Goal: Information Seeking & Learning: Learn about a topic

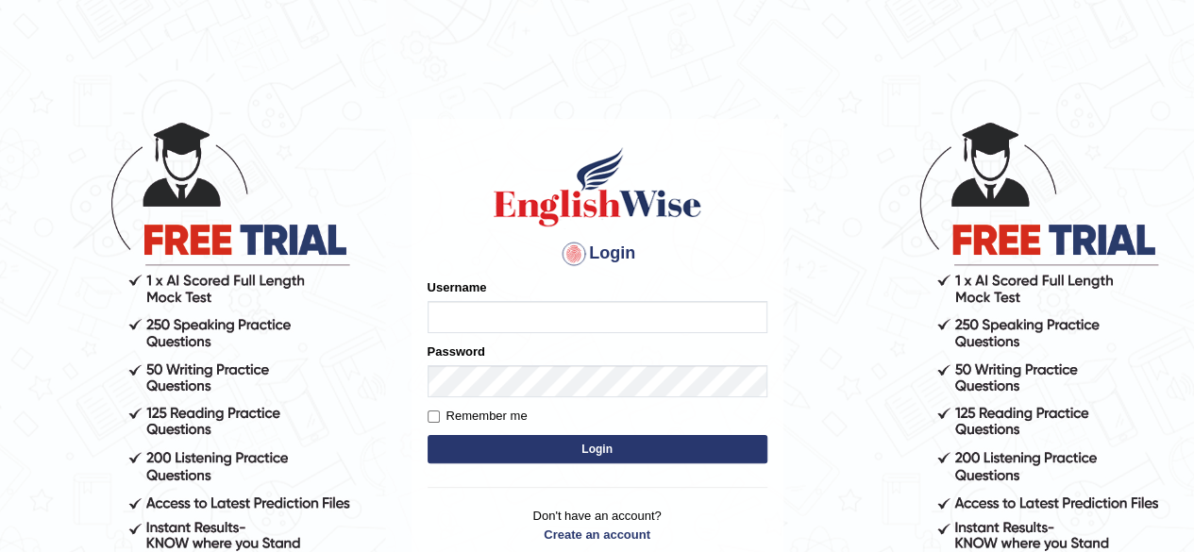
click at [634, 315] on input "Username" at bounding box center [598, 317] width 340 height 32
type input "Damanjit"
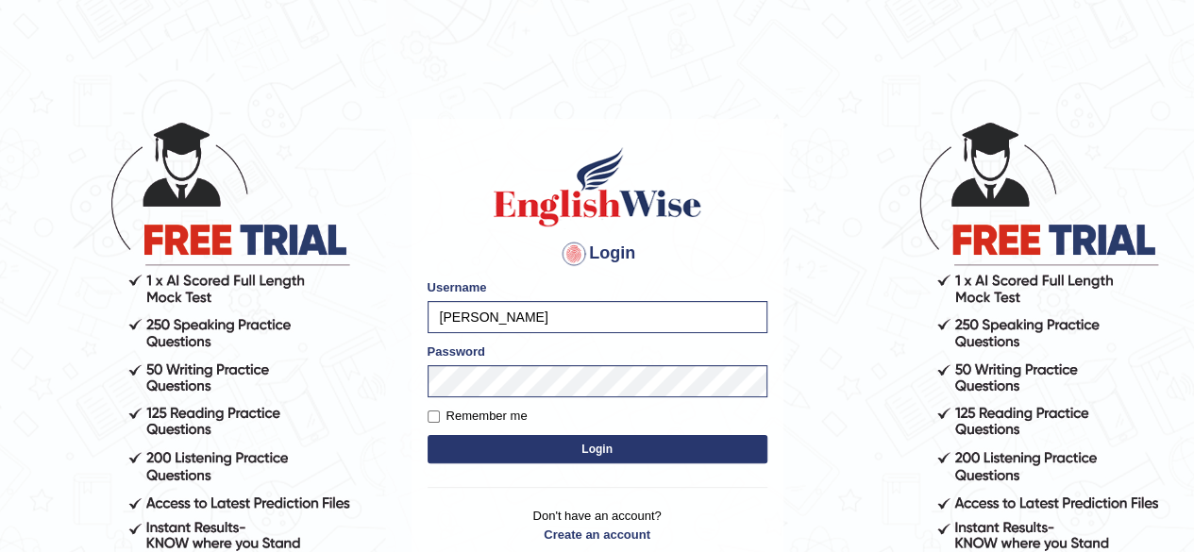
click at [565, 451] on button "Login" at bounding box center [598, 449] width 340 height 28
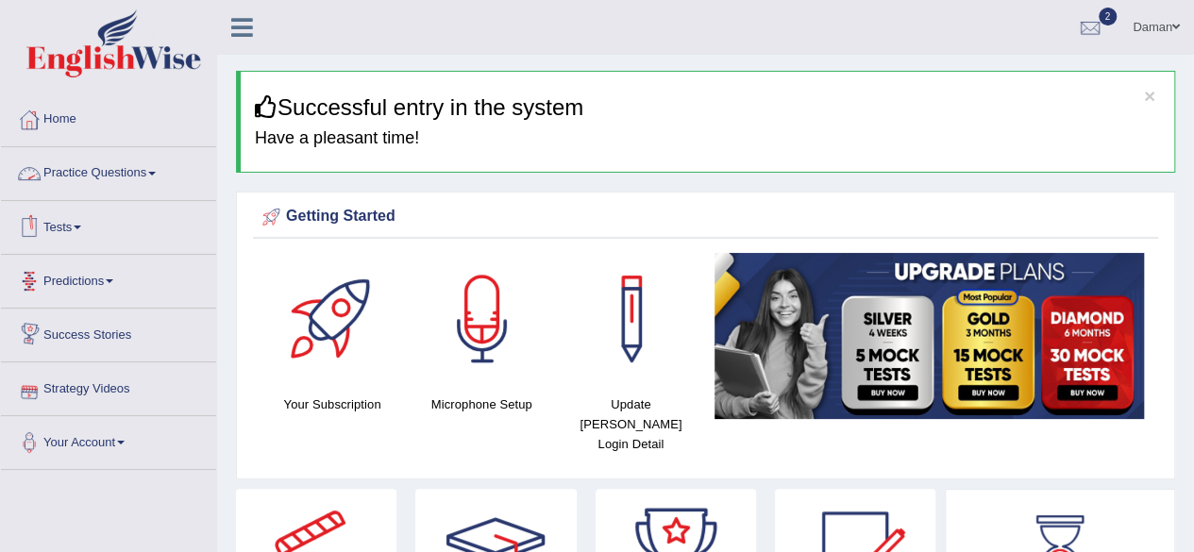
click at [105, 177] on link "Practice Questions" at bounding box center [108, 170] width 215 height 47
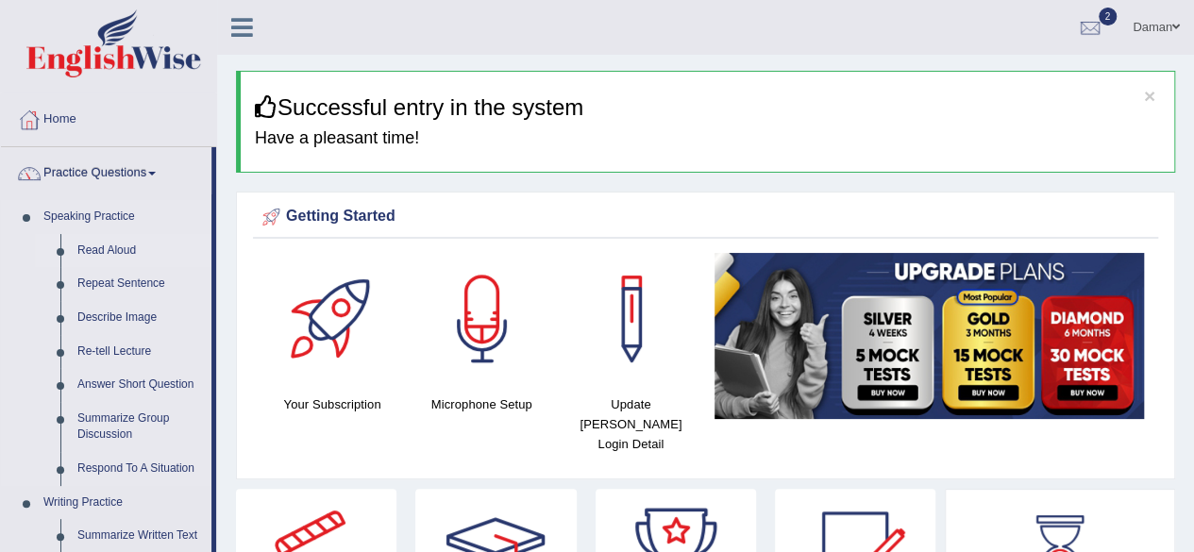
click at [100, 248] on link "Read Aloud" at bounding box center [140, 251] width 143 height 34
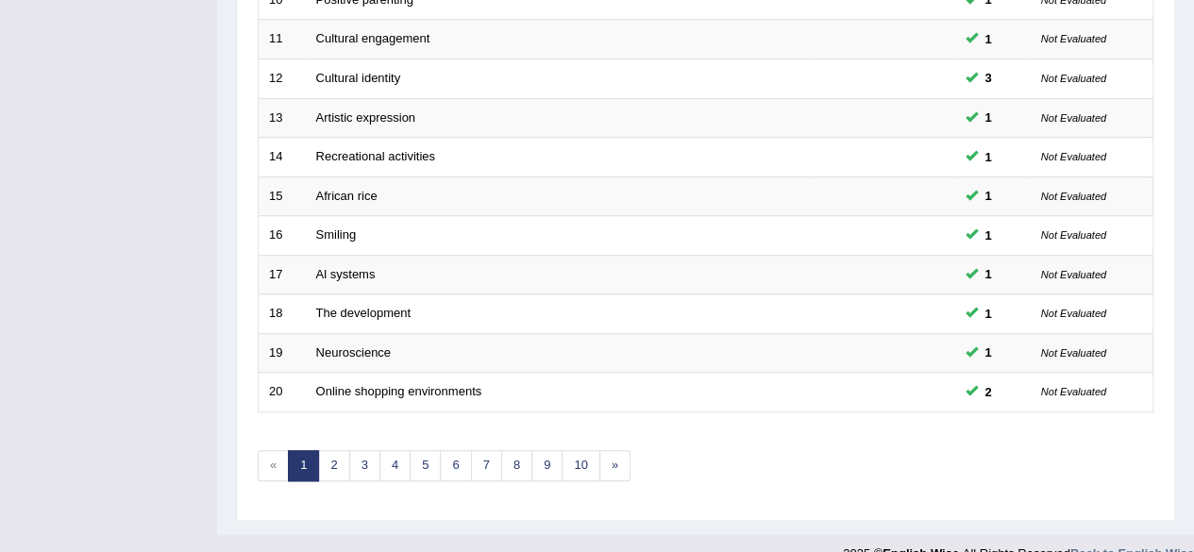
scroll to position [688, 0]
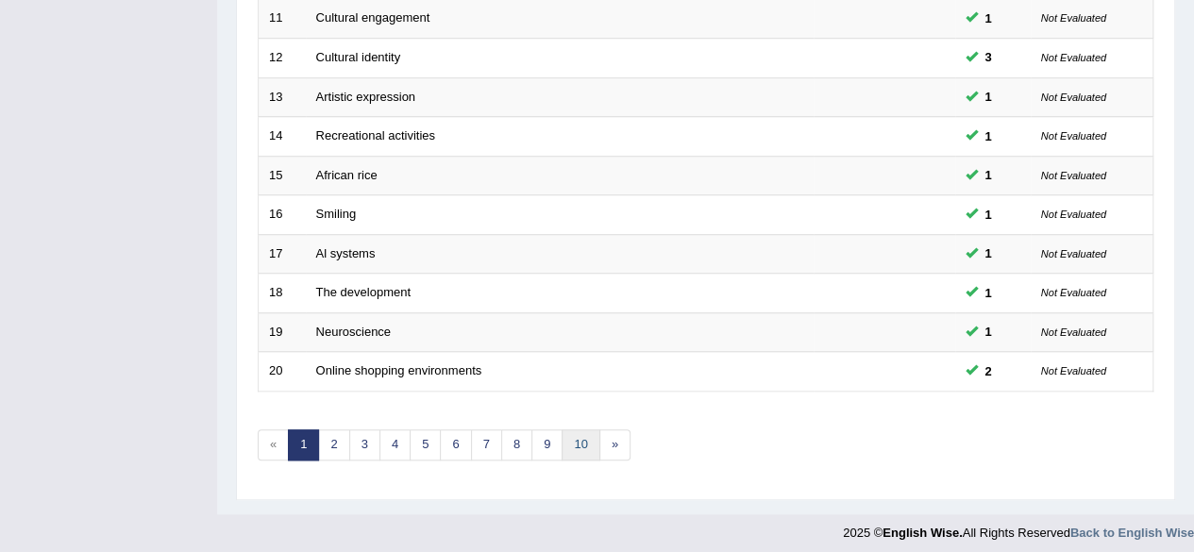
click at [573, 435] on link "10" at bounding box center [581, 444] width 38 height 31
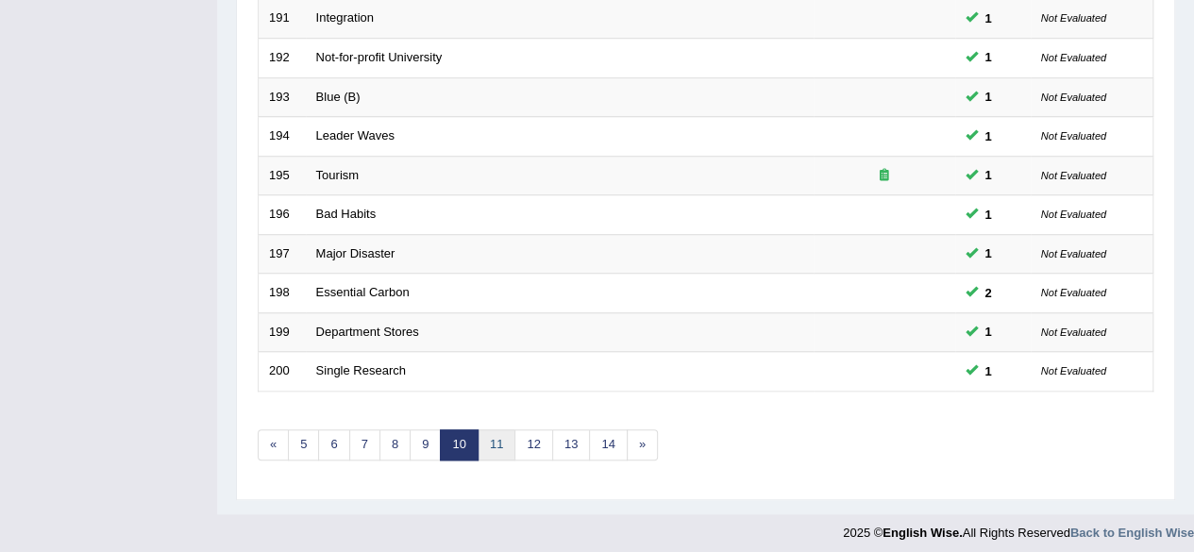
click at [491, 443] on link "11" at bounding box center [497, 444] width 38 height 31
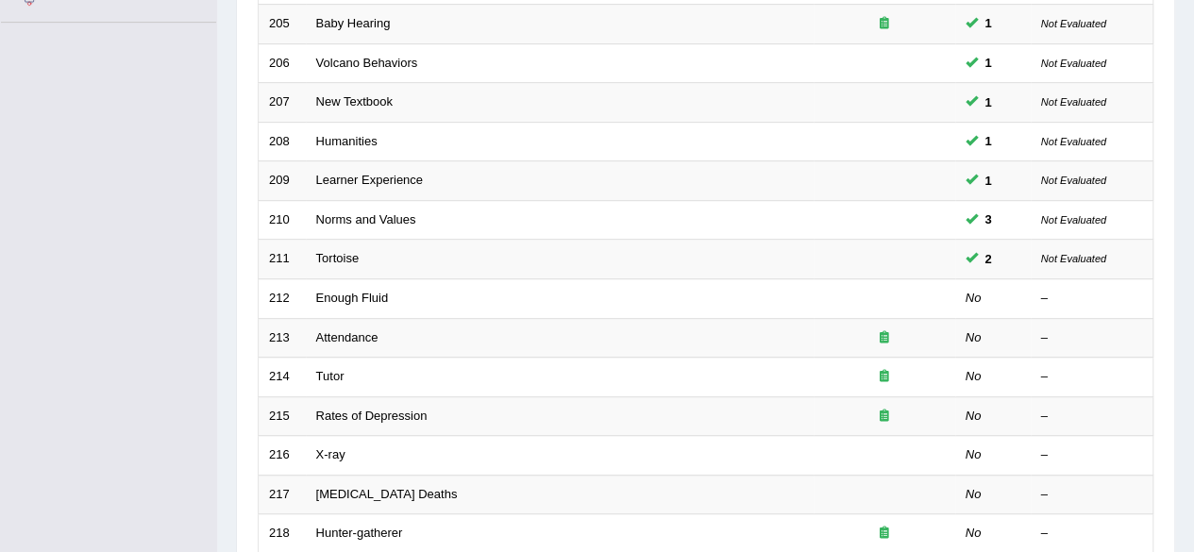
scroll to position [448, 0]
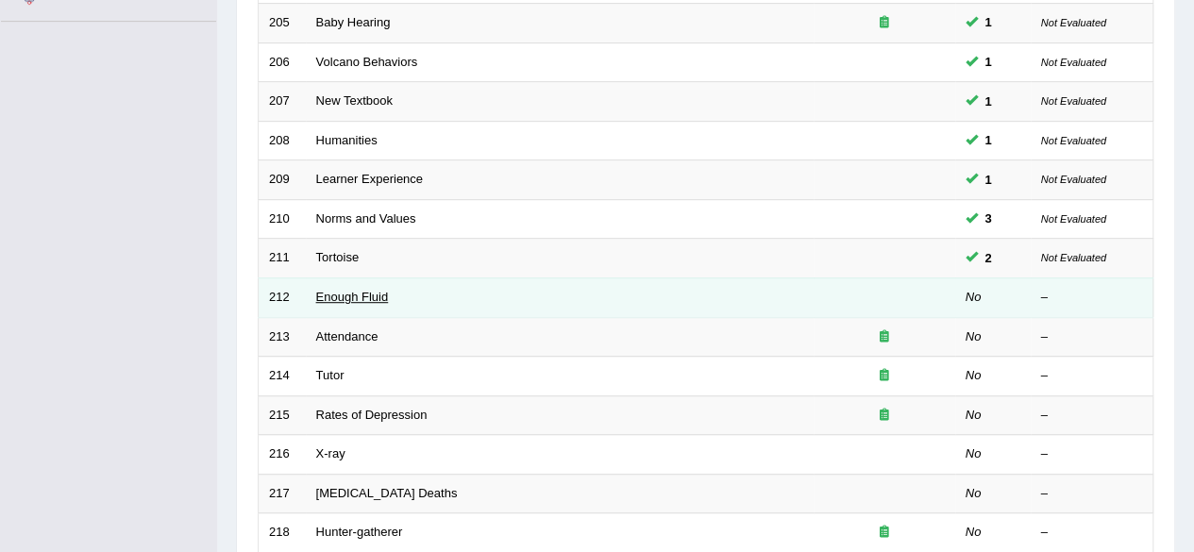
click at [350, 296] on link "Enough Fluid" at bounding box center [352, 297] width 73 height 14
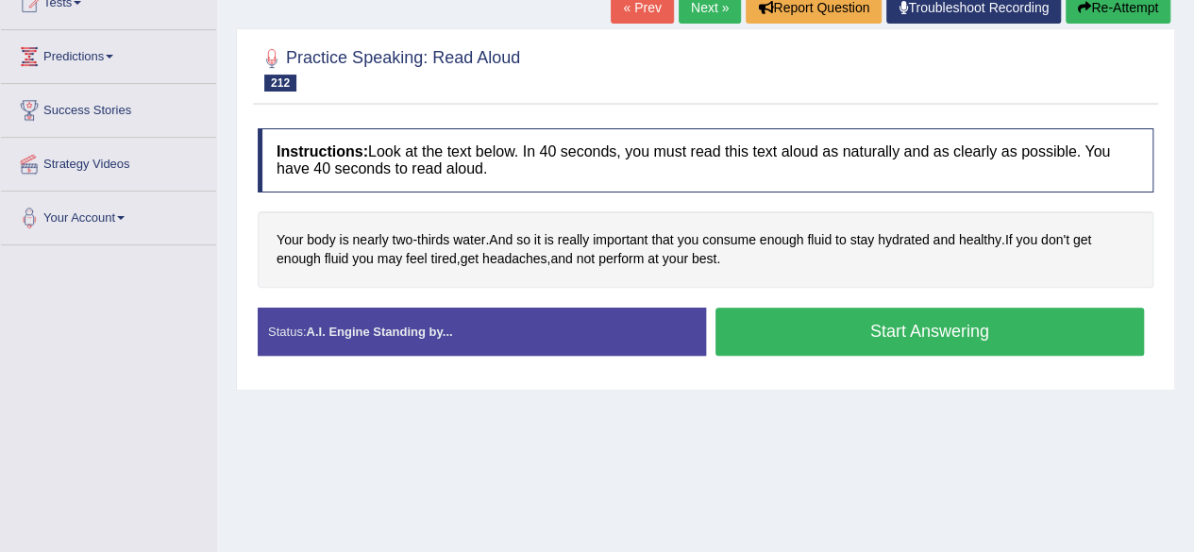
click at [899, 331] on button "Start Answering" at bounding box center [929, 332] width 429 height 48
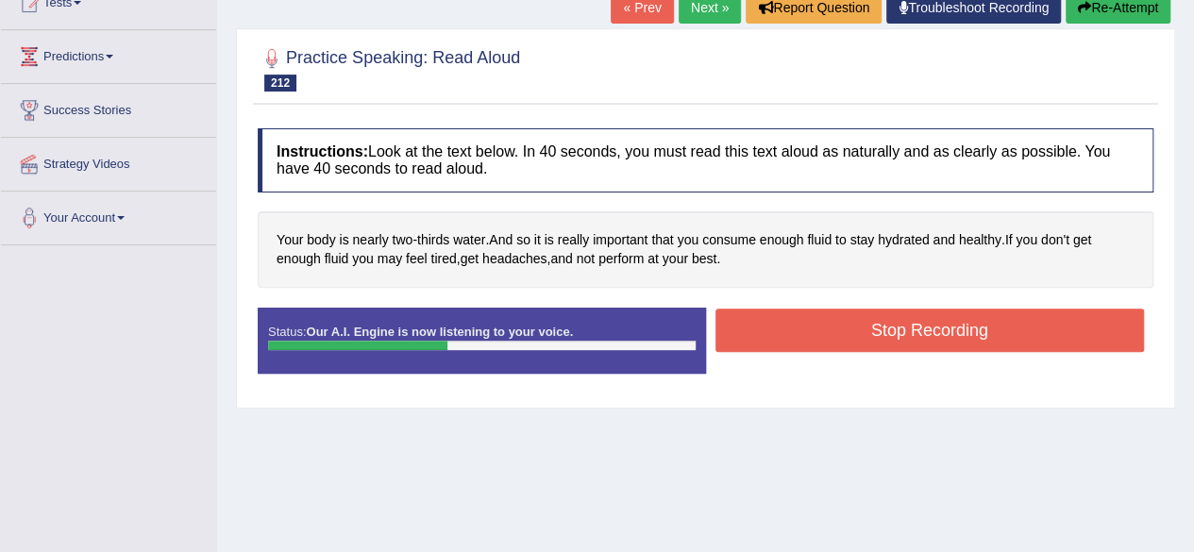
click at [899, 331] on button "Stop Recording" at bounding box center [929, 330] width 429 height 43
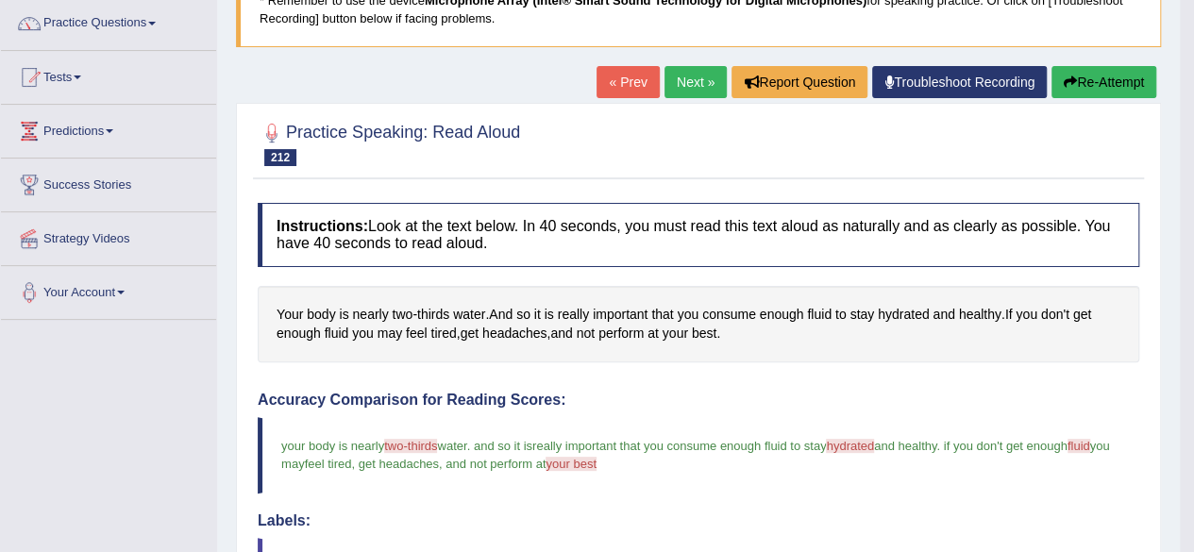
scroll to position [149, 0]
click at [706, 80] on link "Next »" at bounding box center [695, 83] width 62 height 32
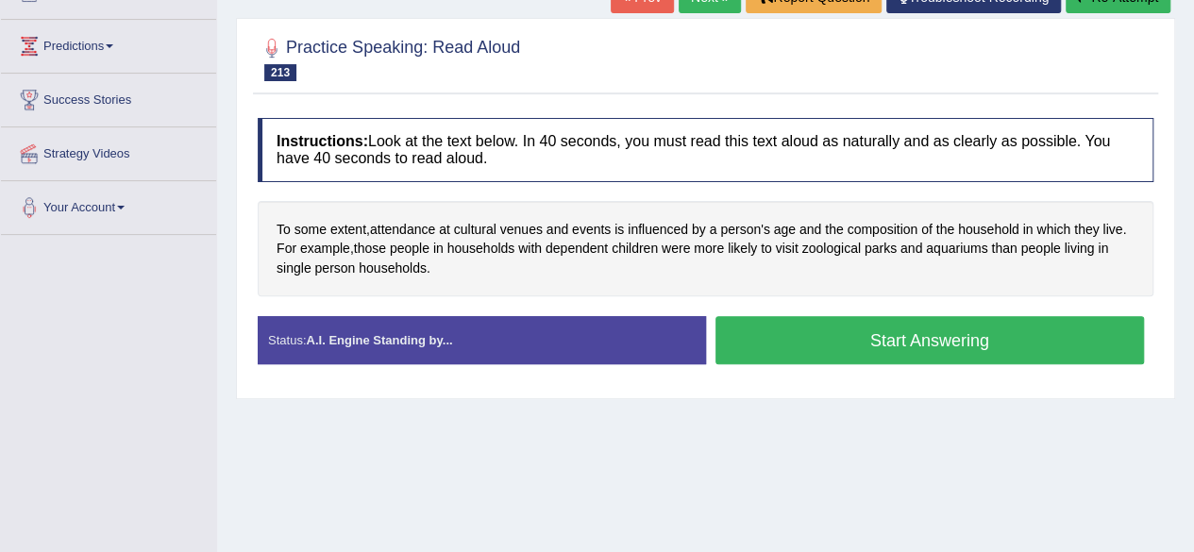
click at [851, 345] on button "Start Answering" at bounding box center [929, 340] width 429 height 48
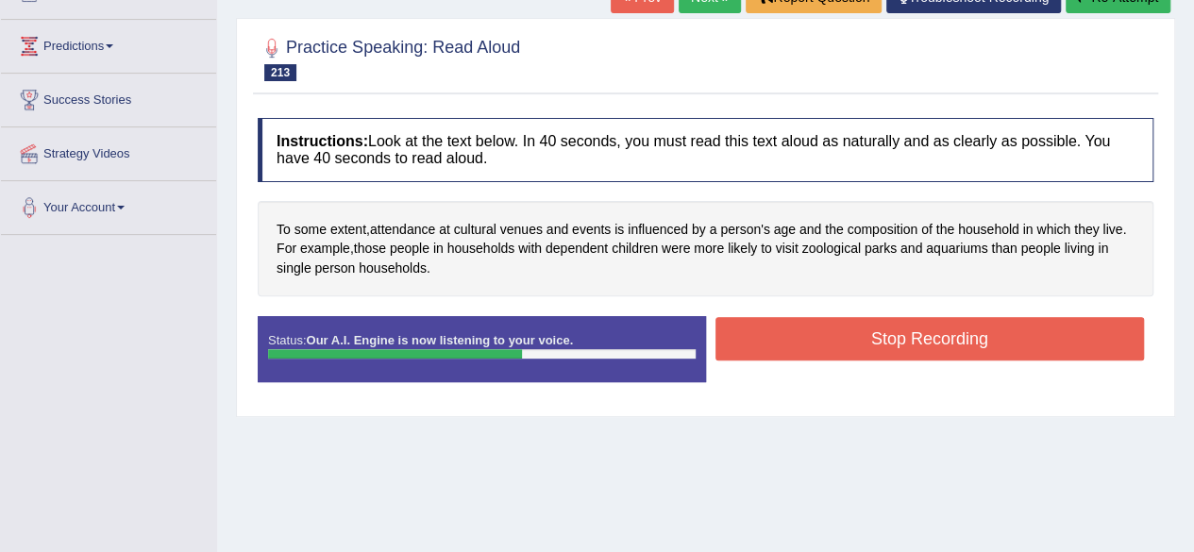
click at [851, 345] on button "Stop Recording" at bounding box center [929, 338] width 429 height 43
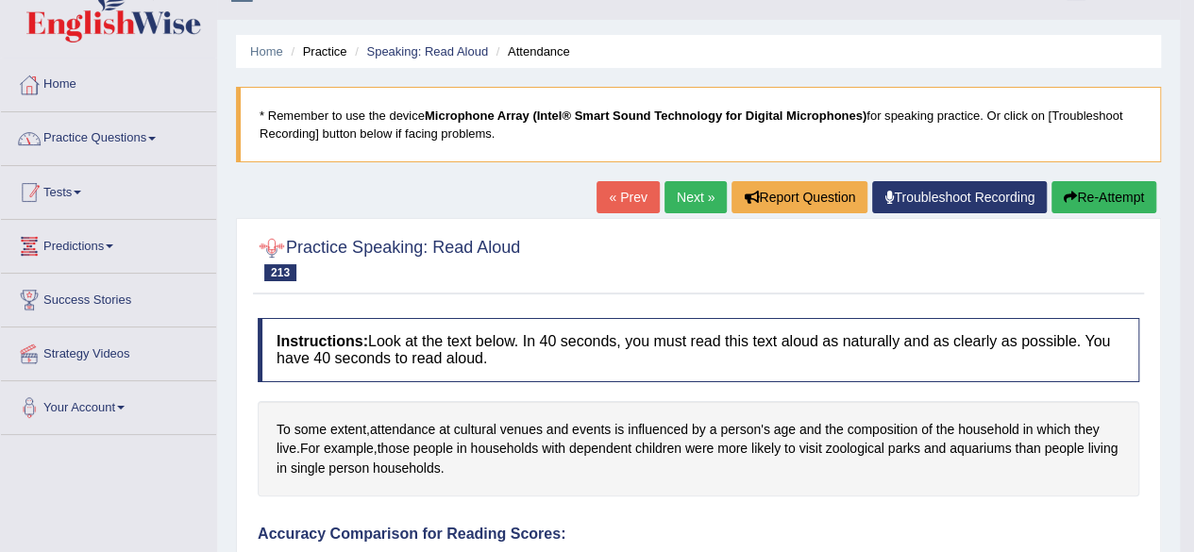
scroll to position [30, 0]
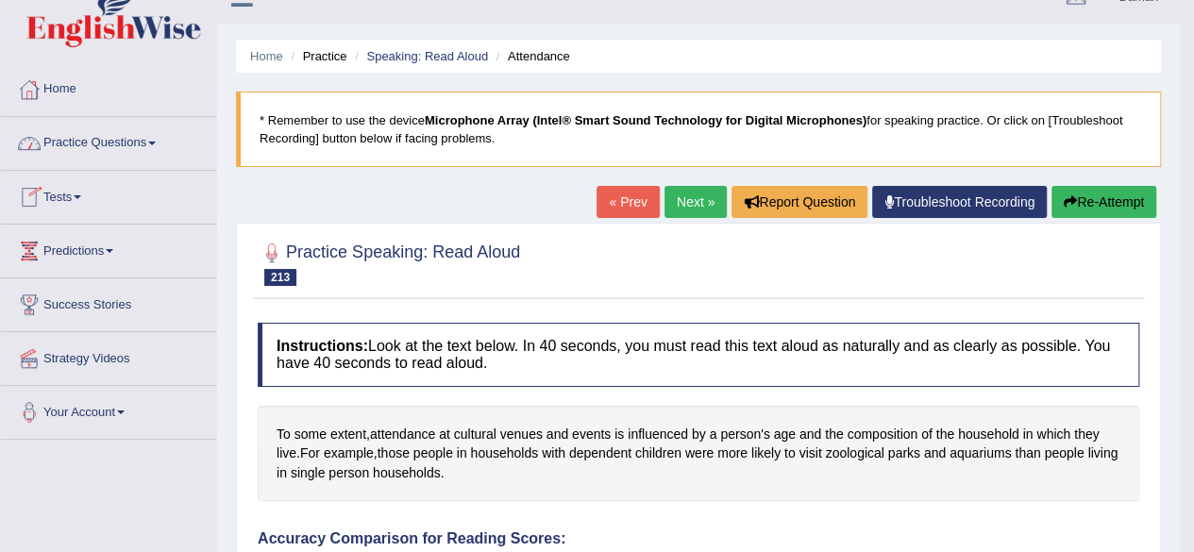
click at [87, 144] on link "Practice Questions" at bounding box center [108, 140] width 215 height 47
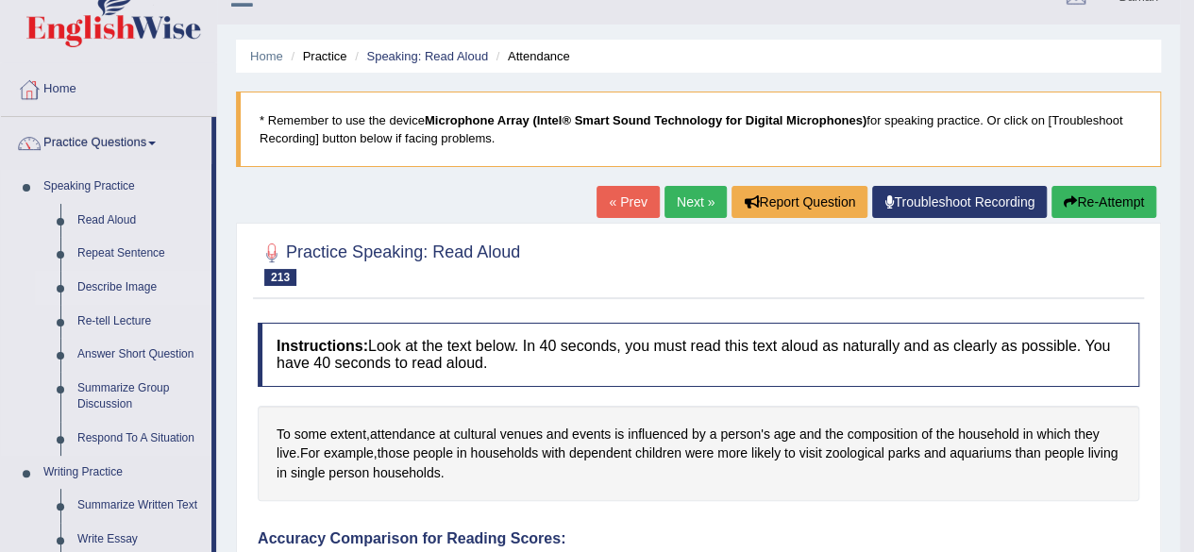
click at [115, 285] on link "Describe Image" at bounding box center [140, 288] width 143 height 34
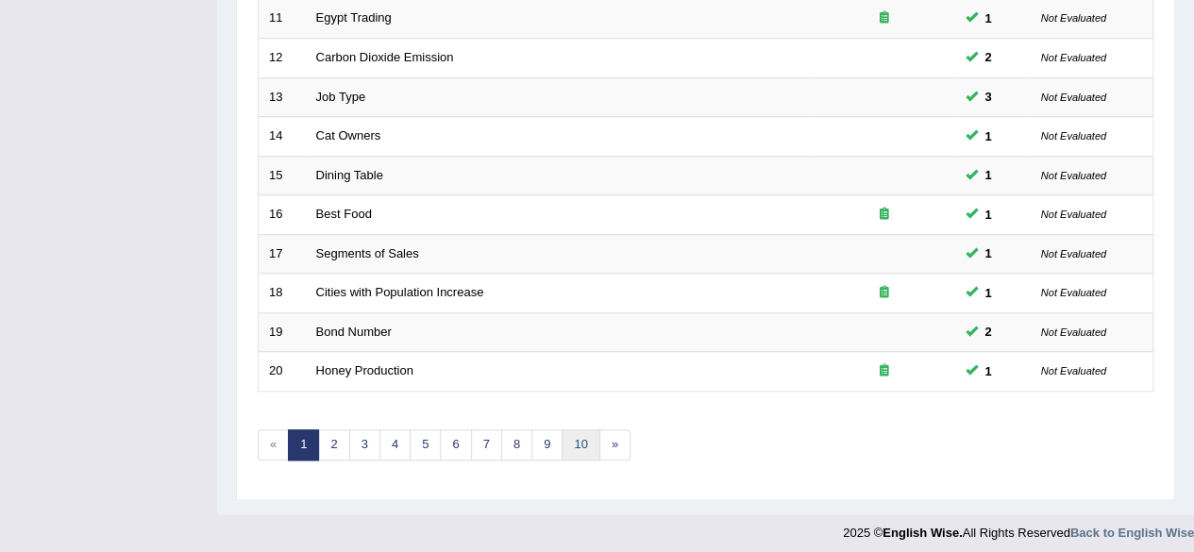
click at [566, 443] on link "10" at bounding box center [581, 444] width 38 height 31
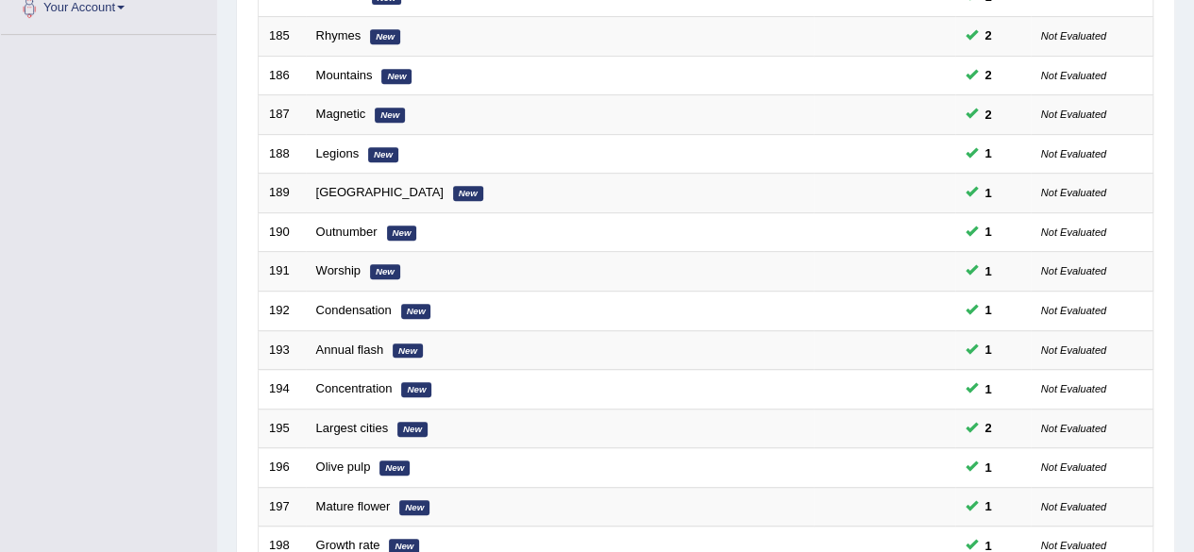
scroll to position [688, 0]
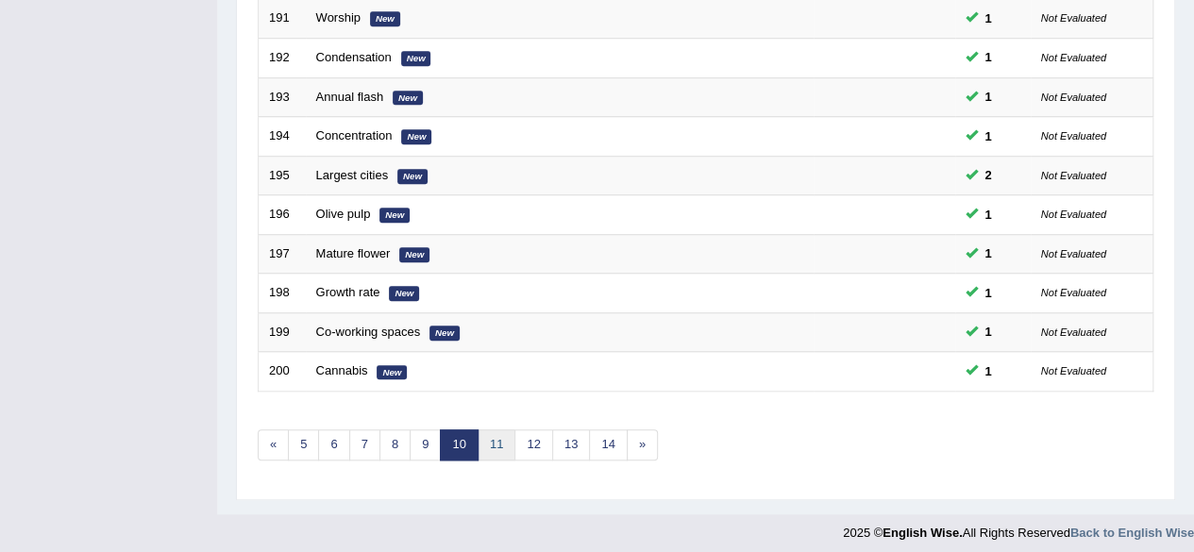
click at [491, 433] on link "11" at bounding box center [497, 444] width 38 height 31
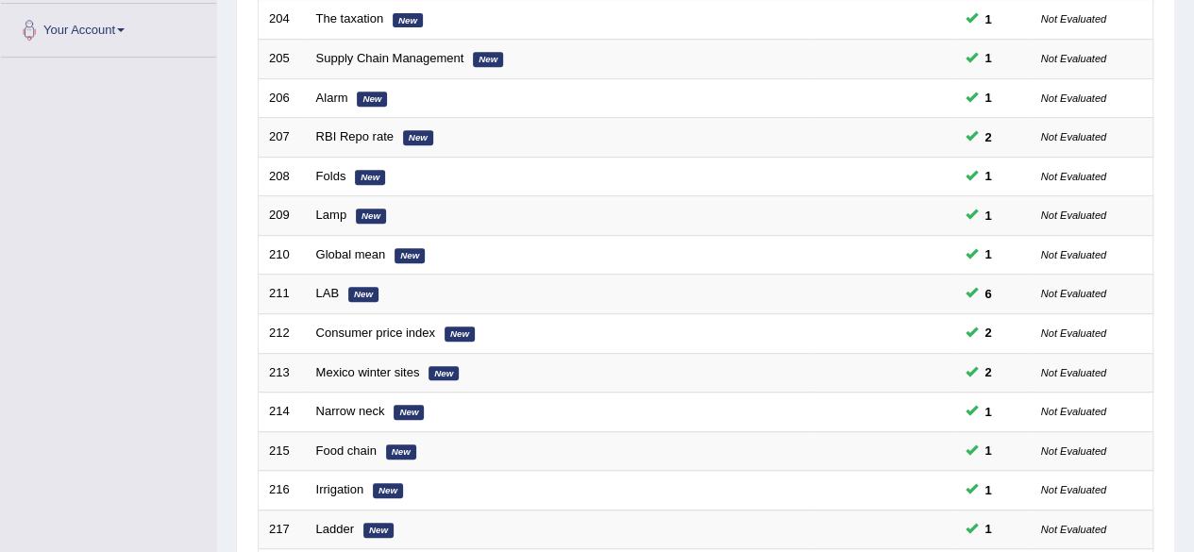
scroll to position [688, 0]
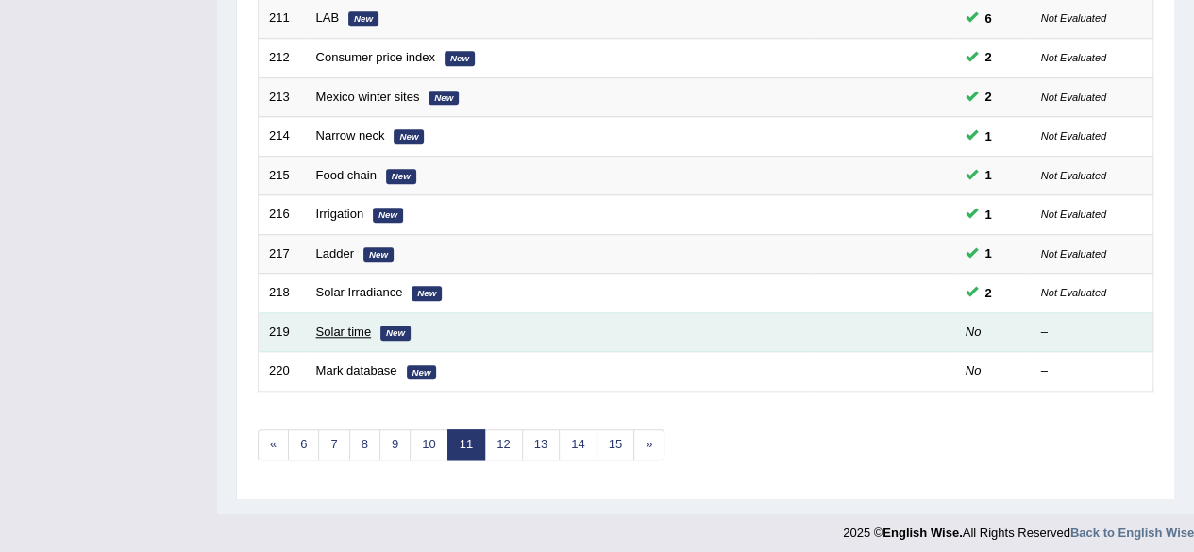
click at [355, 325] on link "Solar time" at bounding box center [344, 332] width 56 height 14
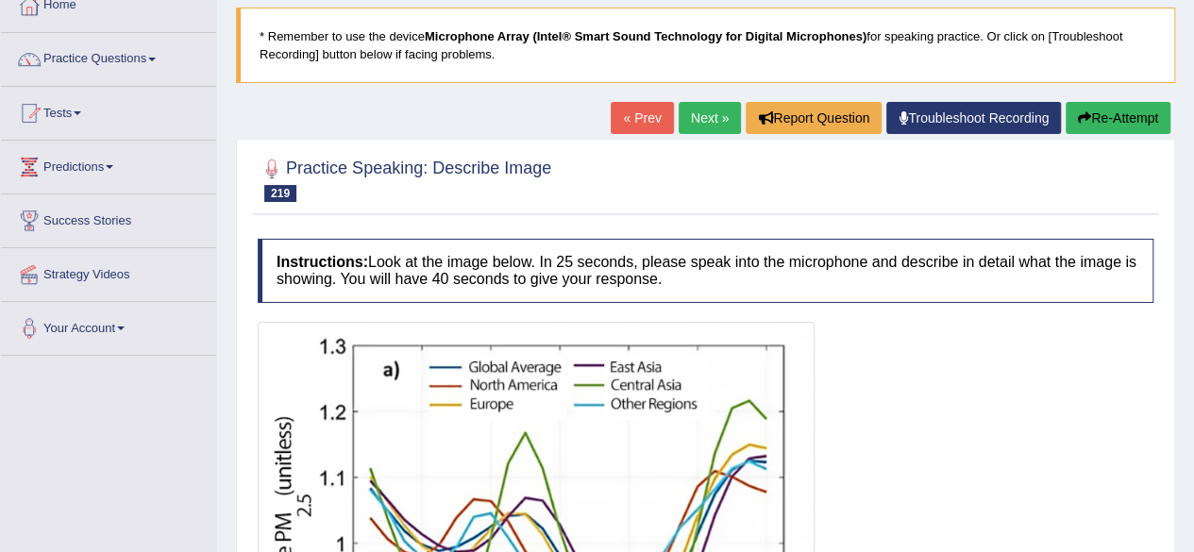
scroll to position [113, 0]
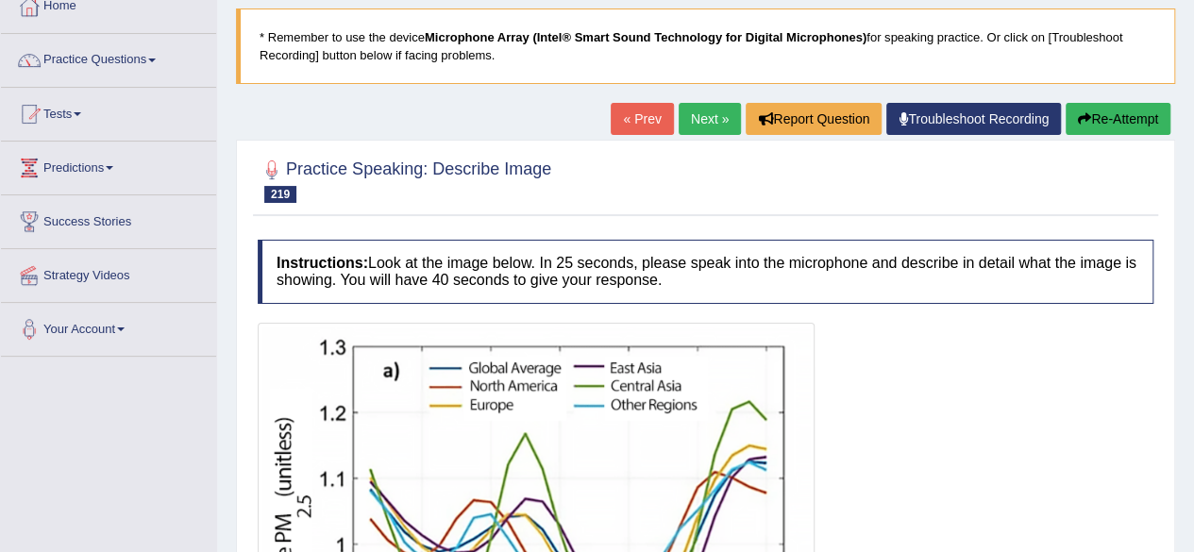
click at [640, 114] on link "« Prev" at bounding box center [642, 119] width 62 height 32
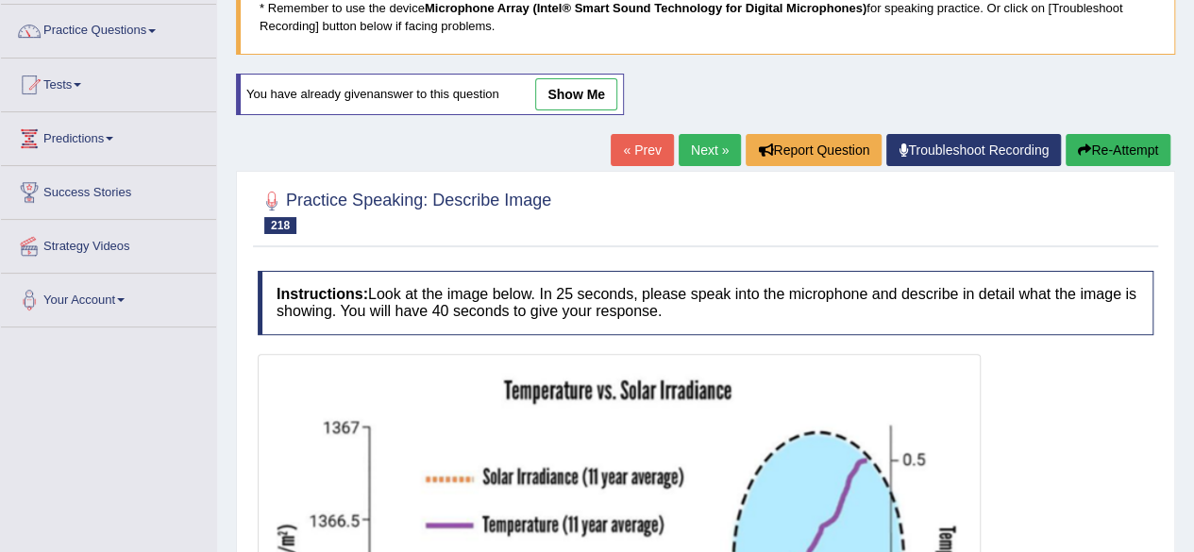
scroll to position [142, 0]
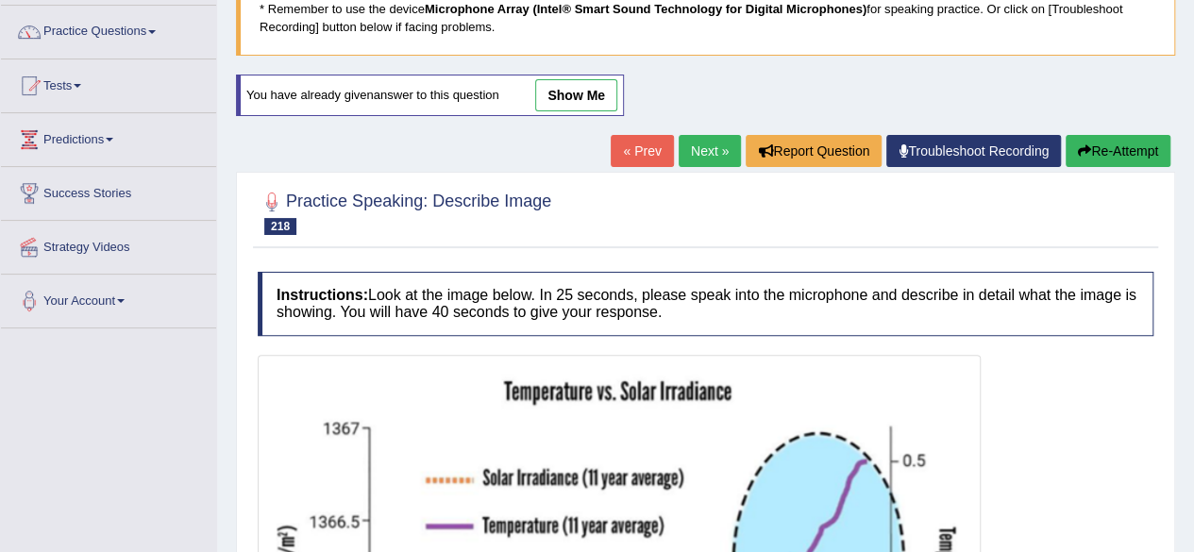
click at [582, 95] on link "show me" at bounding box center [576, 95] width 82 height 32
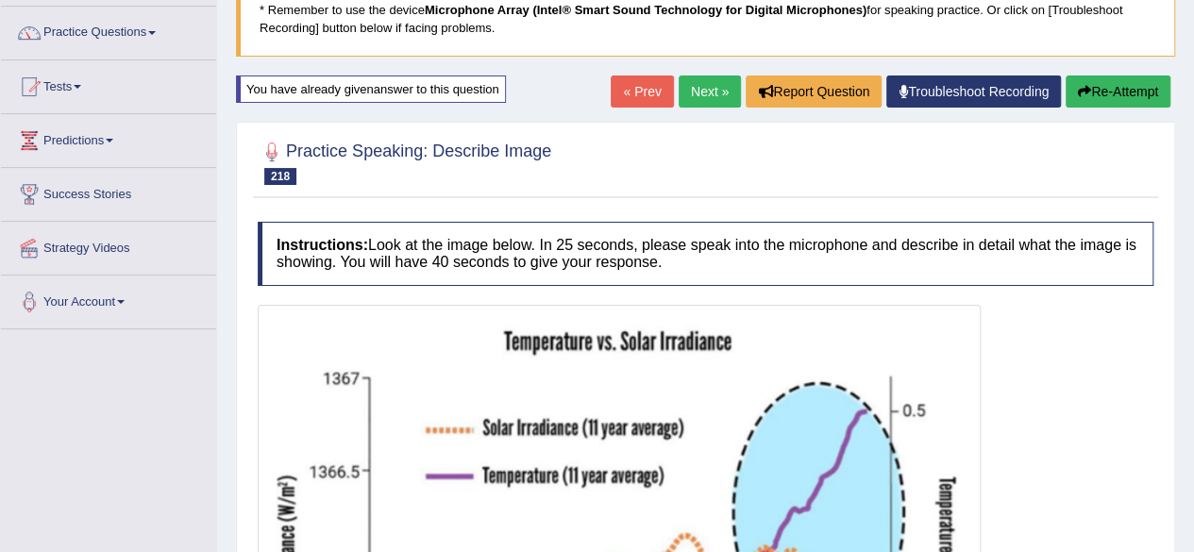
scroll to position [0, 0]
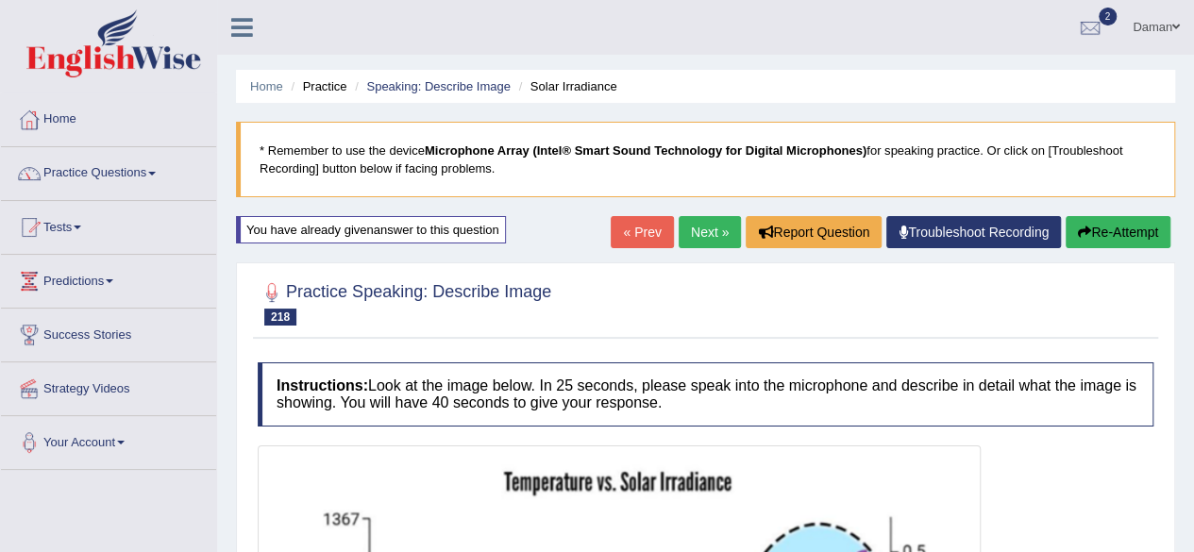
click at [698, 235] on link "Next »" at bounding box center [710, 232] width 62 height 32
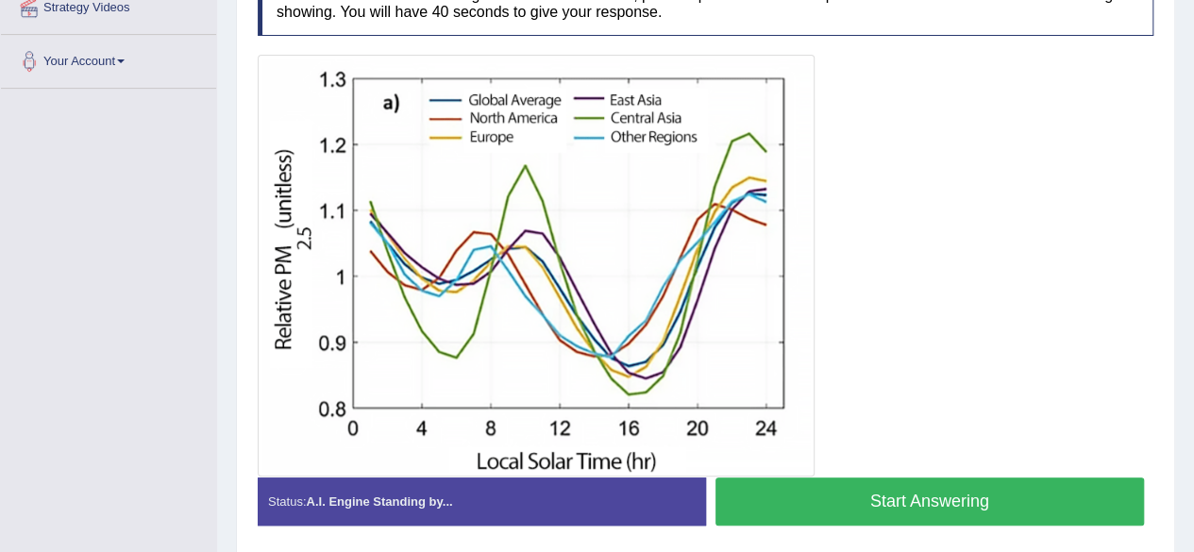
click at [950, 497] on button "Start Answering" at bounding box center [929, 502] width 429 height 48
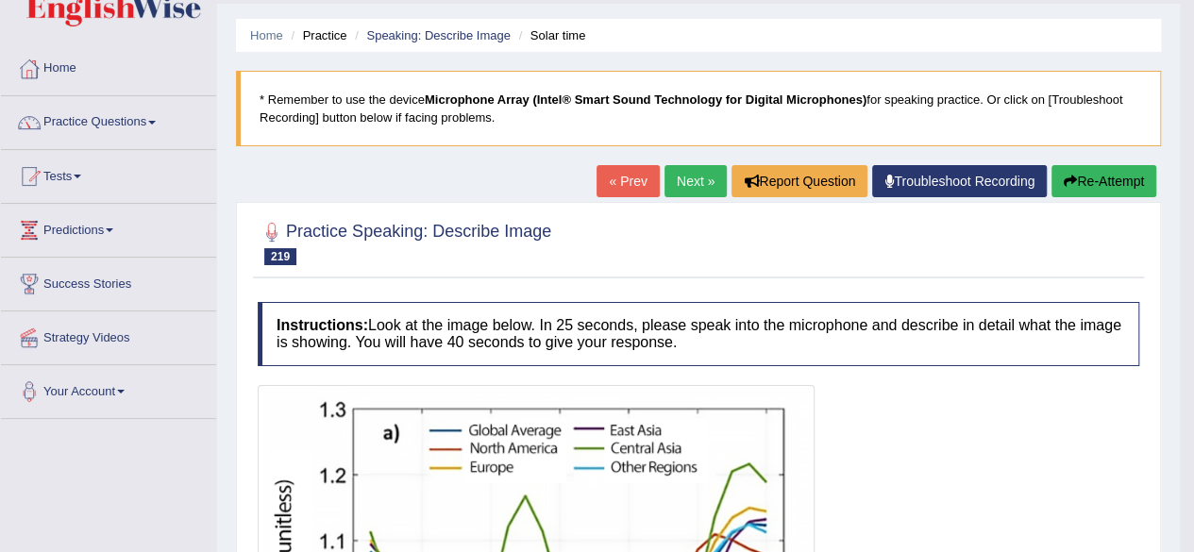
scroll to position [49, 0]
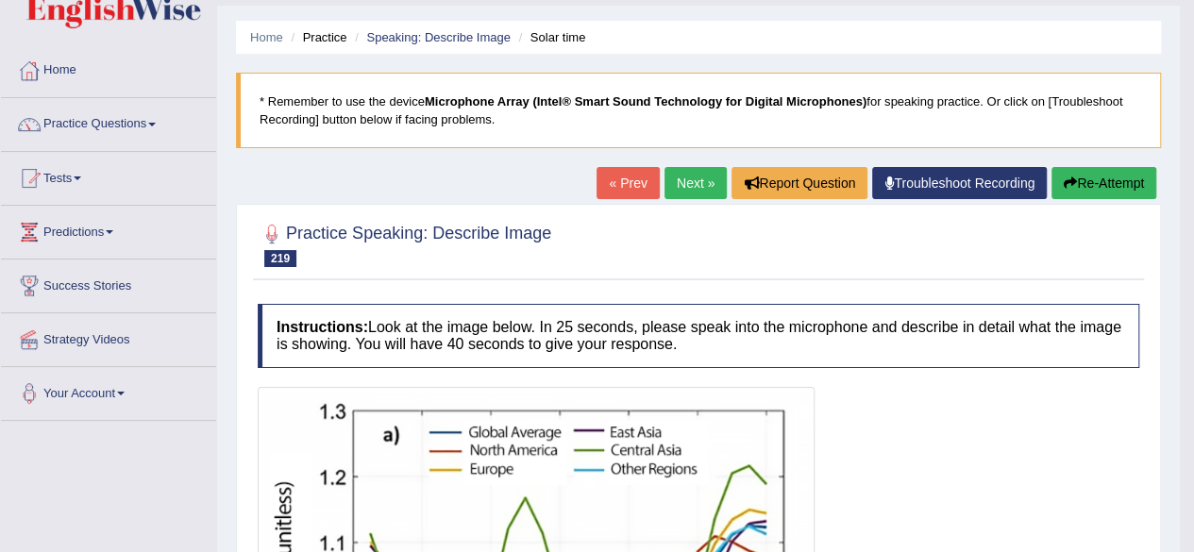
click at [682, 184] on link "Next »" at bounding box center [695, 183] width 62 height 32
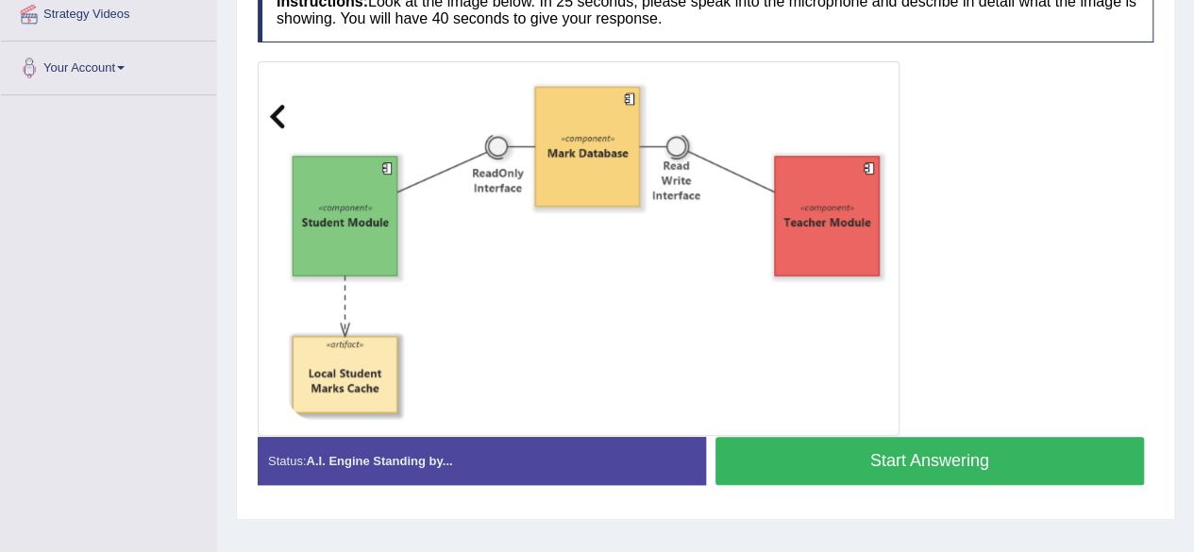
scroll to position [377, 0]
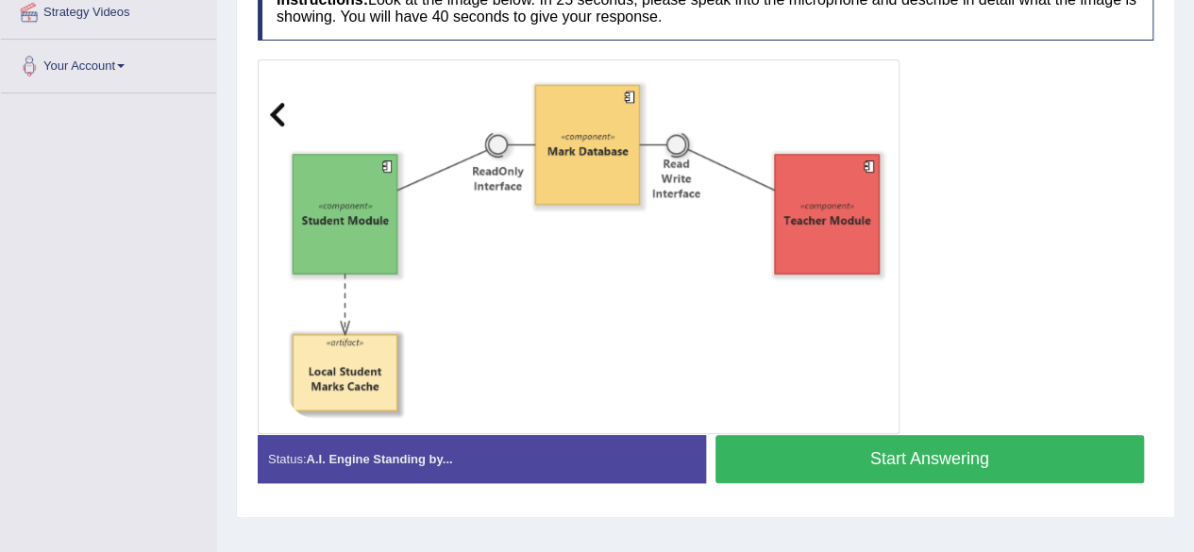
click at [1024, 454] on button "Start Answering" at bounding box center [929, 459] width 429 height 48
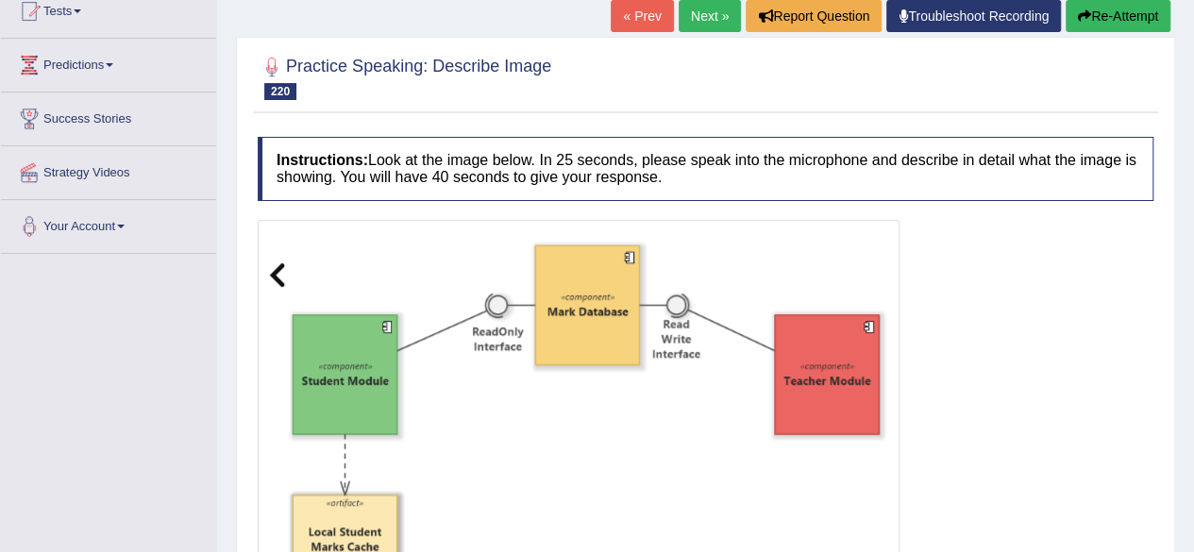
scroll to position [215, 0]
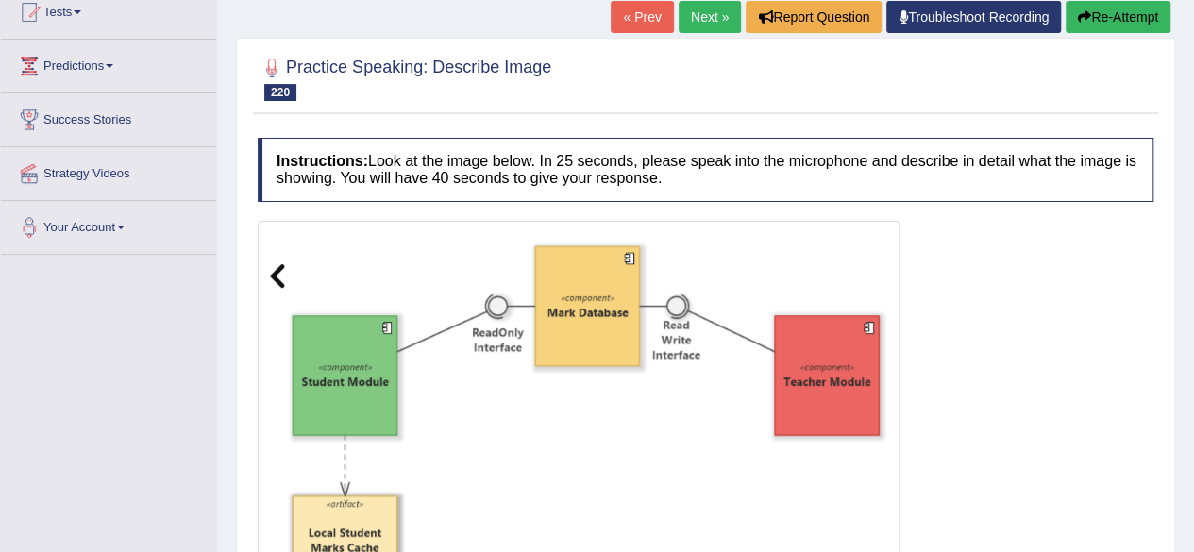
click at [633, 20] on link "« Prev" at bounding box center [642, 17] width 62 height 32
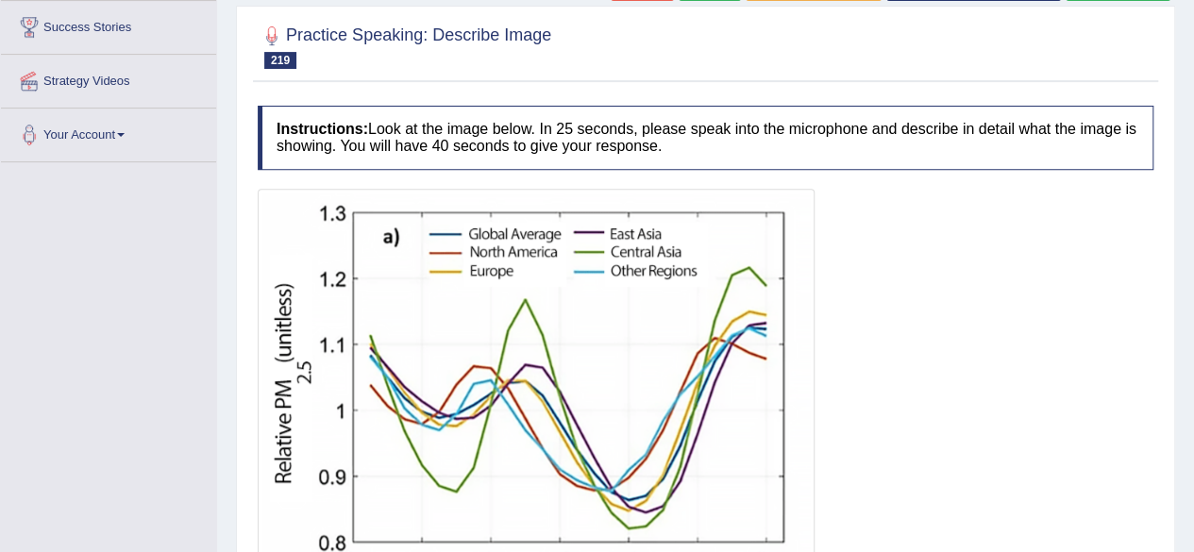
scroll to position [285, 0]
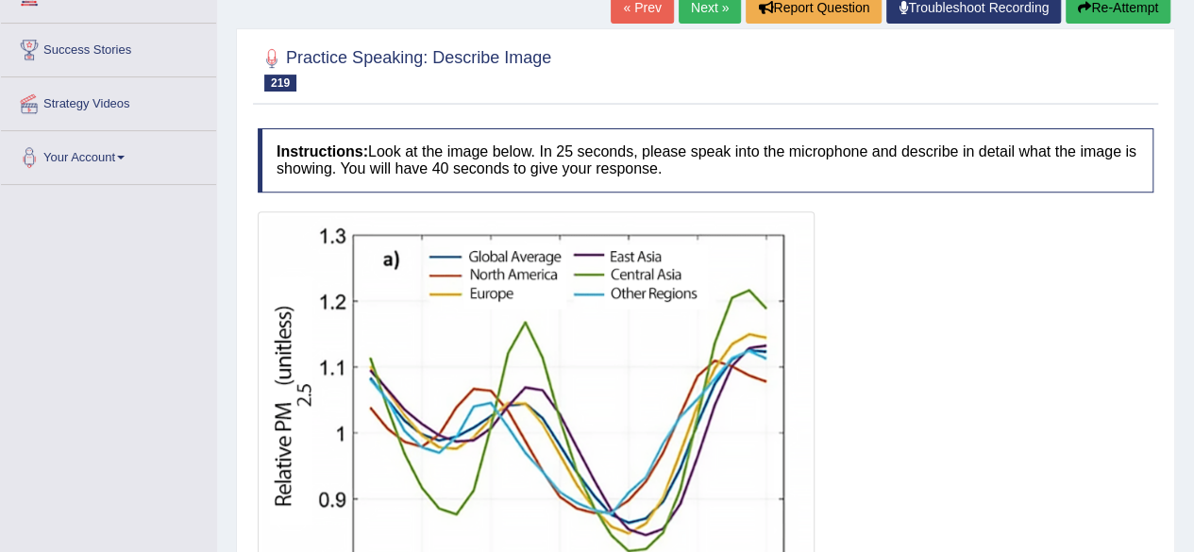
click at [700, 4] on link "Next »" at bounding box center [710, 8] width 62 height 32
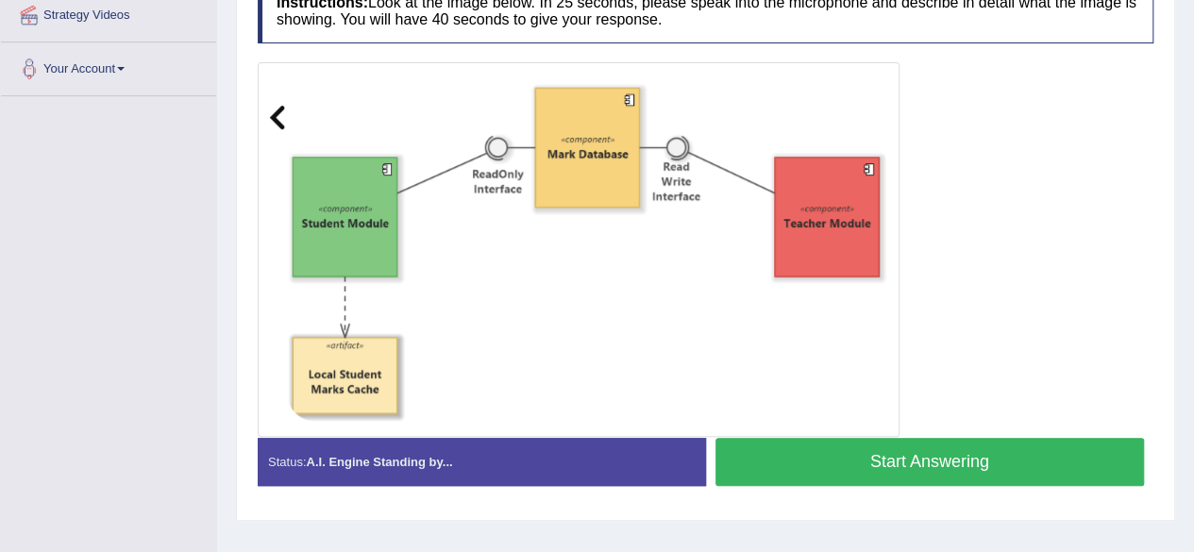
scroll to position [393, 0]
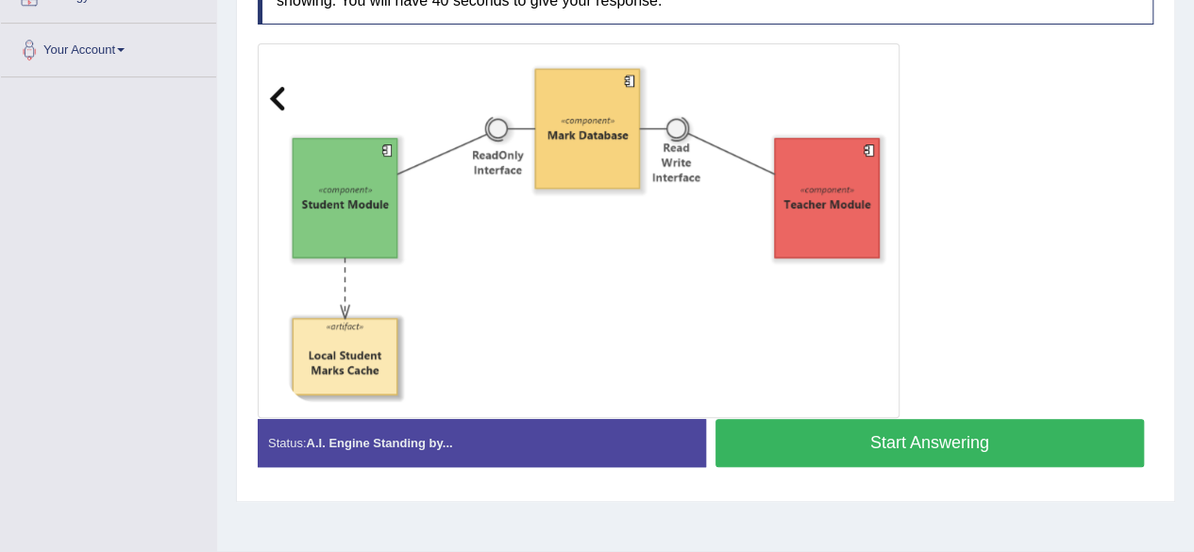
click at [923, 441] on button "Start Answering" at bounding box center [929, 443] width 429 height 48
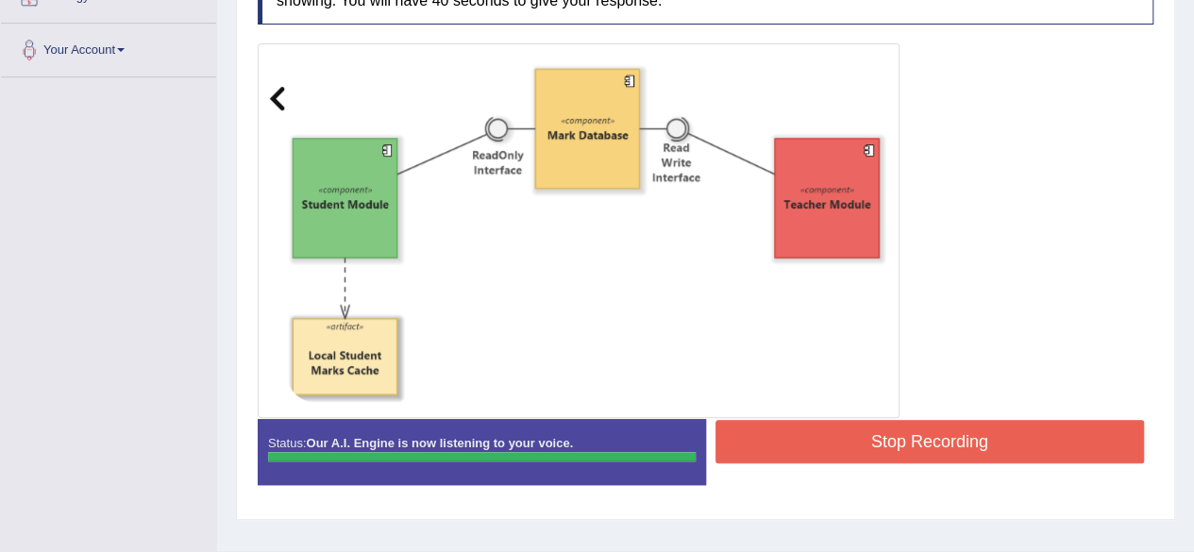
click at [923, 441] on button "Stop Recording" at bounding box center [929, 441] width 429 height 43
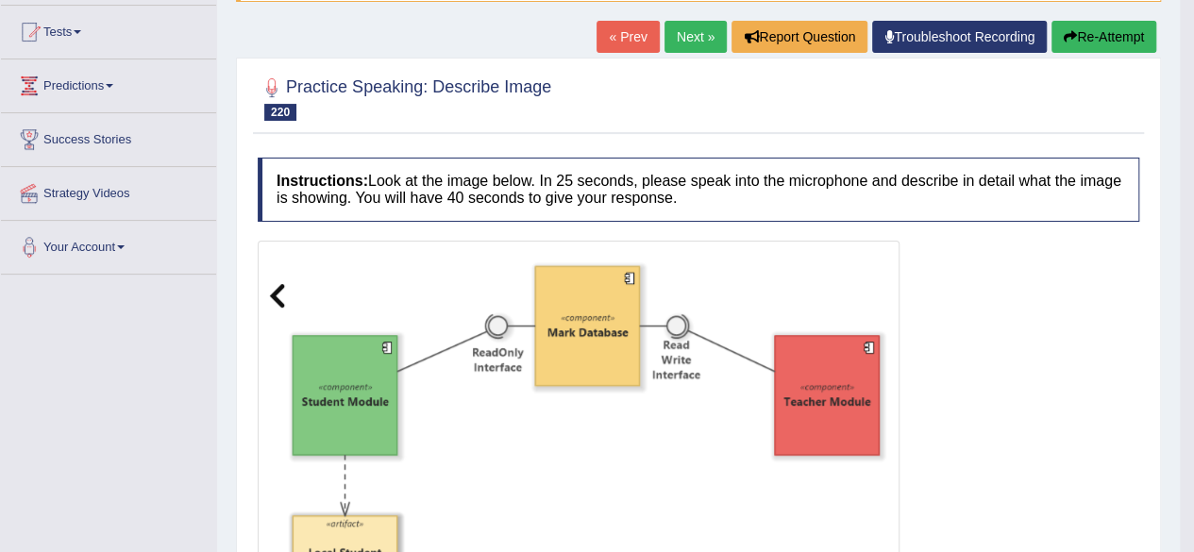
scroll to position [0, 0]
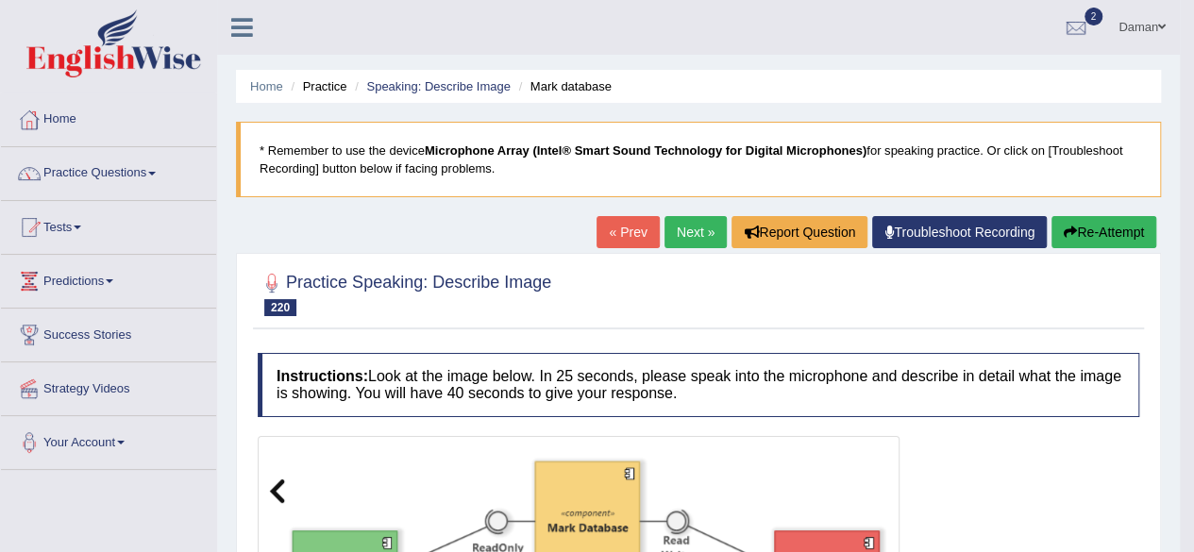
click at [705, 235] on link "Next »" at bounding box center [695, 232] width 62 height 32
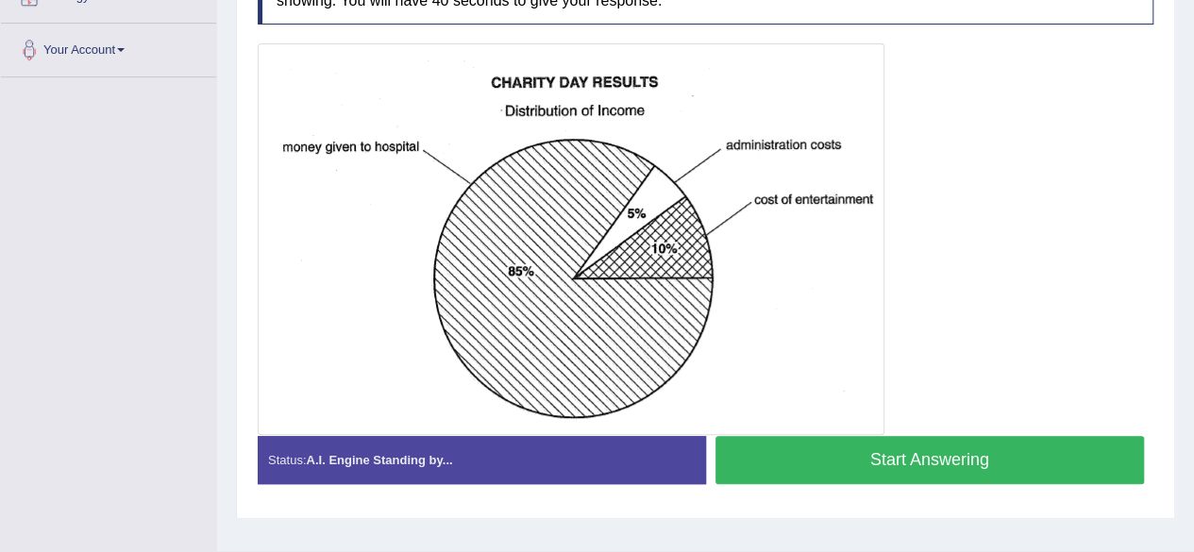
scroll to position [393, 0]
click at [934, 463] on button "Start Answering" at bounding box center [929, 460] width 429 height 48
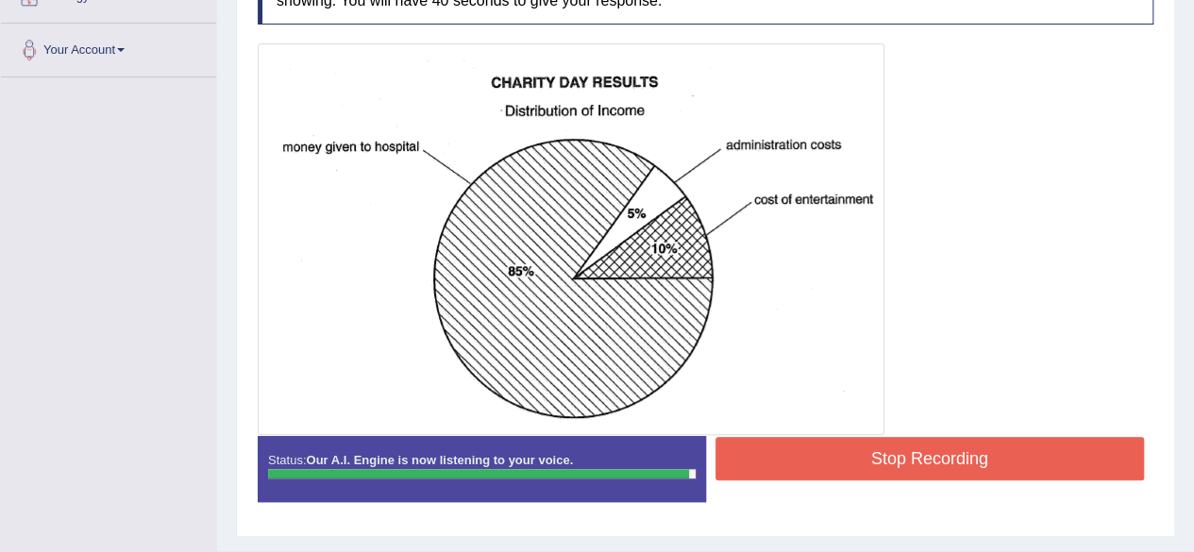
click at [934, 463] on button "Stop Recording" at bounding box center [929, 458] width 429 height 43
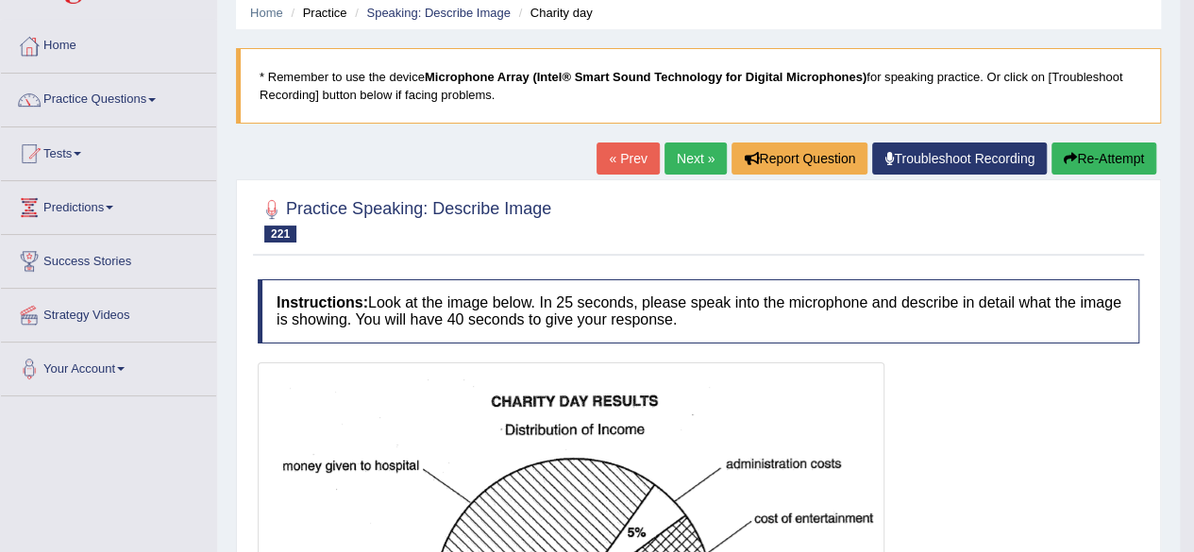
scroll to position [62, 0]
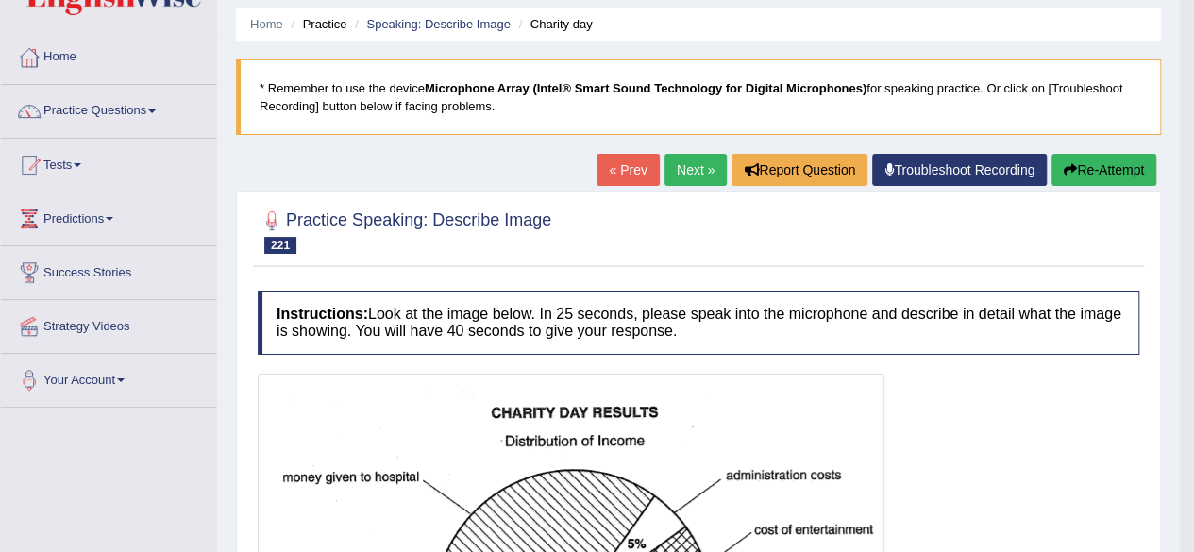
click at [692, 165] on link "Next »" at bounding box center [695, 170] width 62 height 32
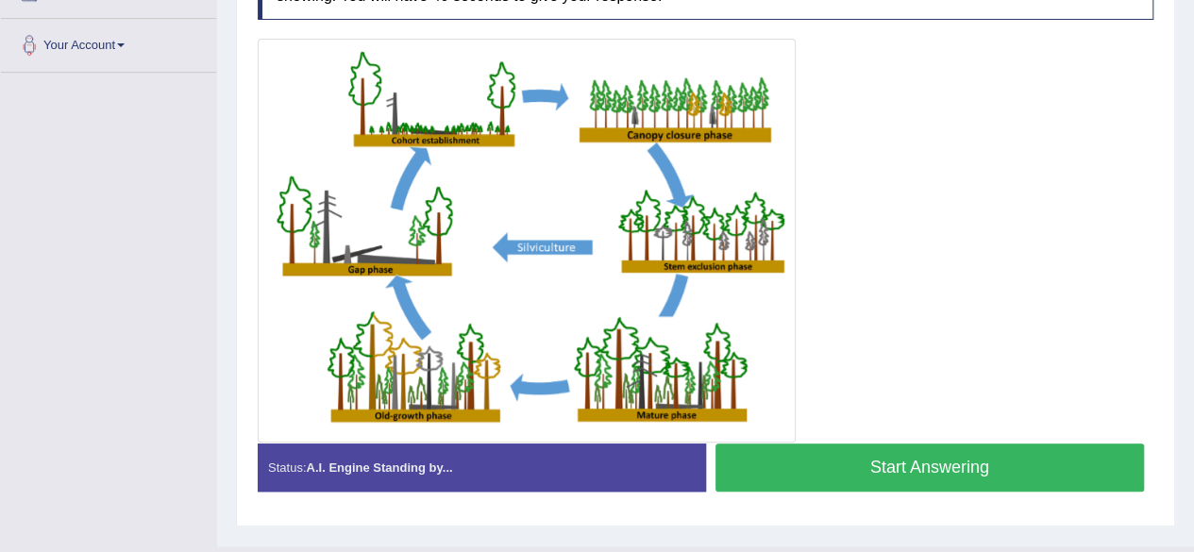
scroll to position [414, 0]
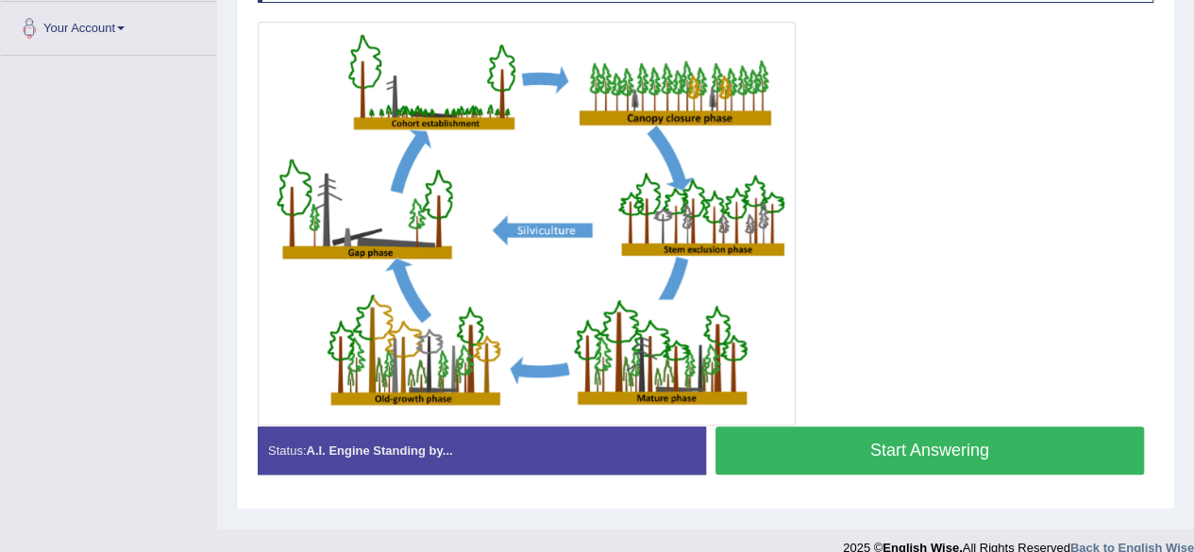
click at [933, 445] on button "Start Answering" at bounding box center [929, 451] width 429 height 48
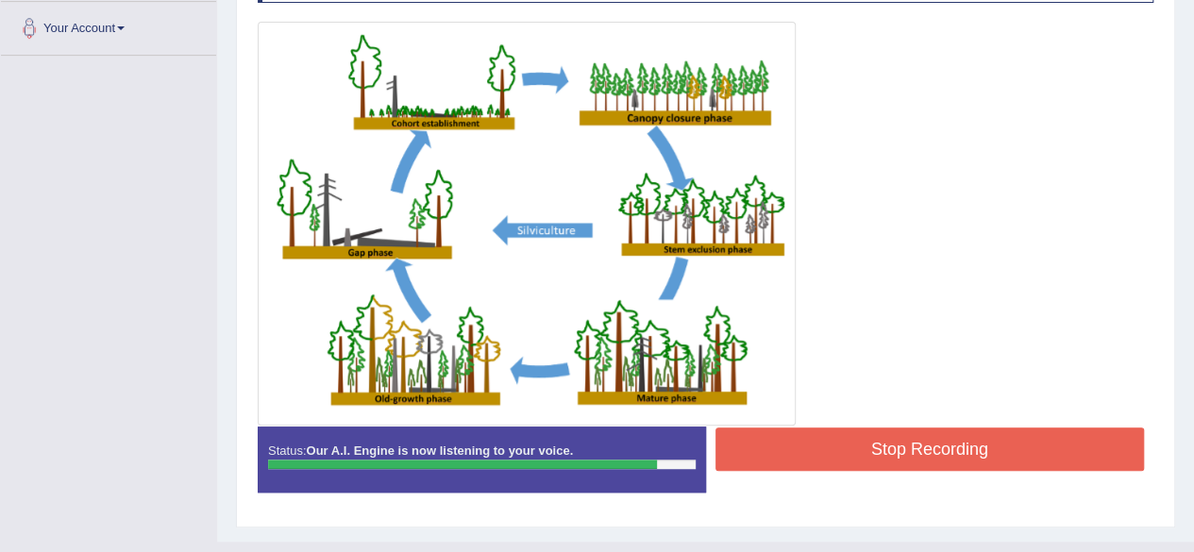
click at [874, 460] on button "Stop Recording" at bounding box center [929, 449] width 429 height 43
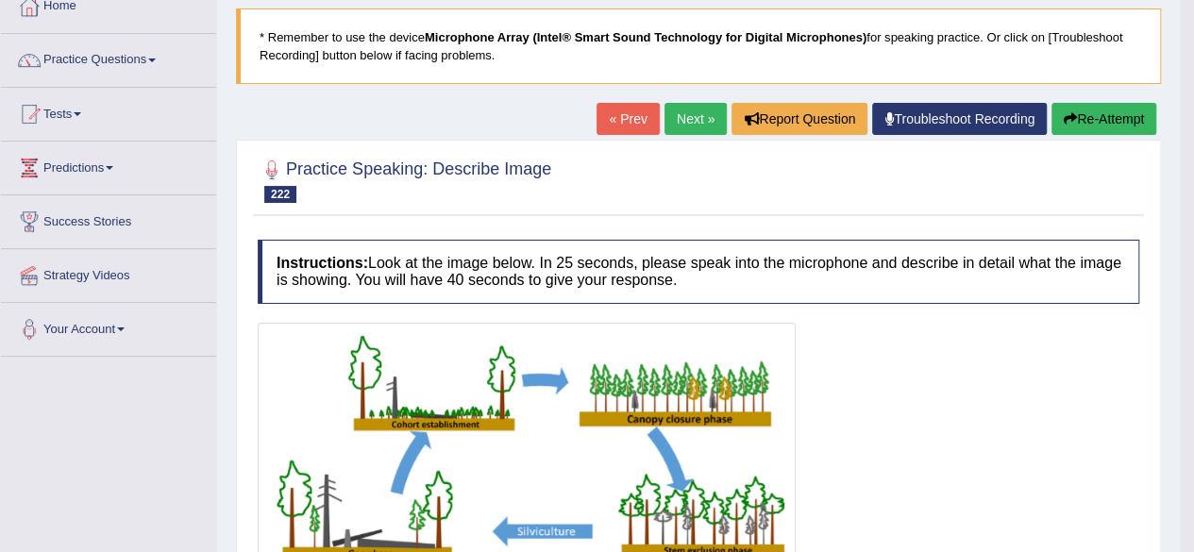
scroll to position [112, 0]
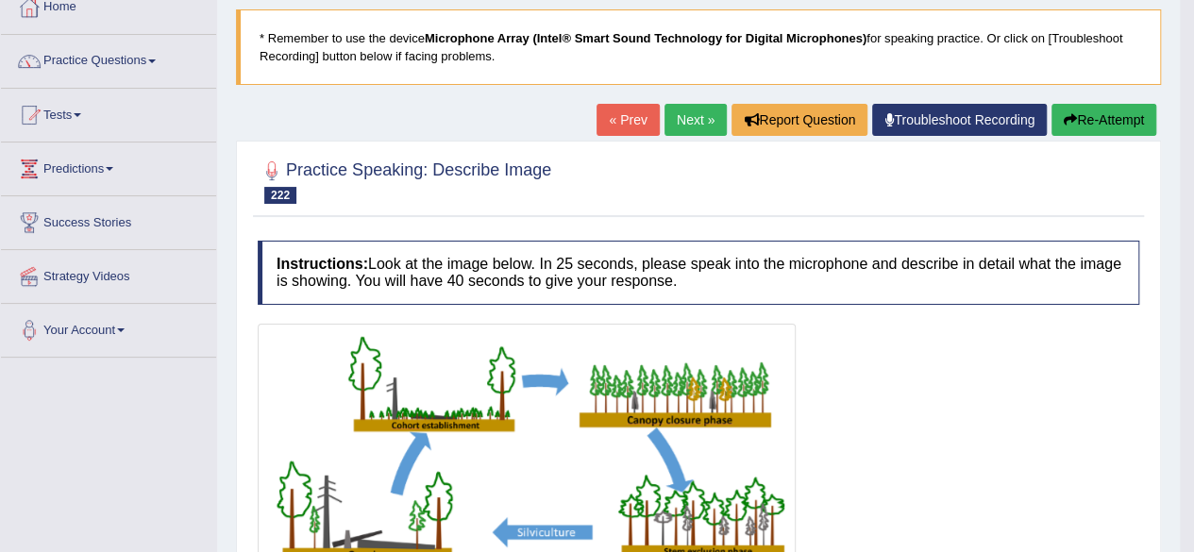
click at [686, 111] on link "Next »" at bounding box center [695, 120] width 62 height 32
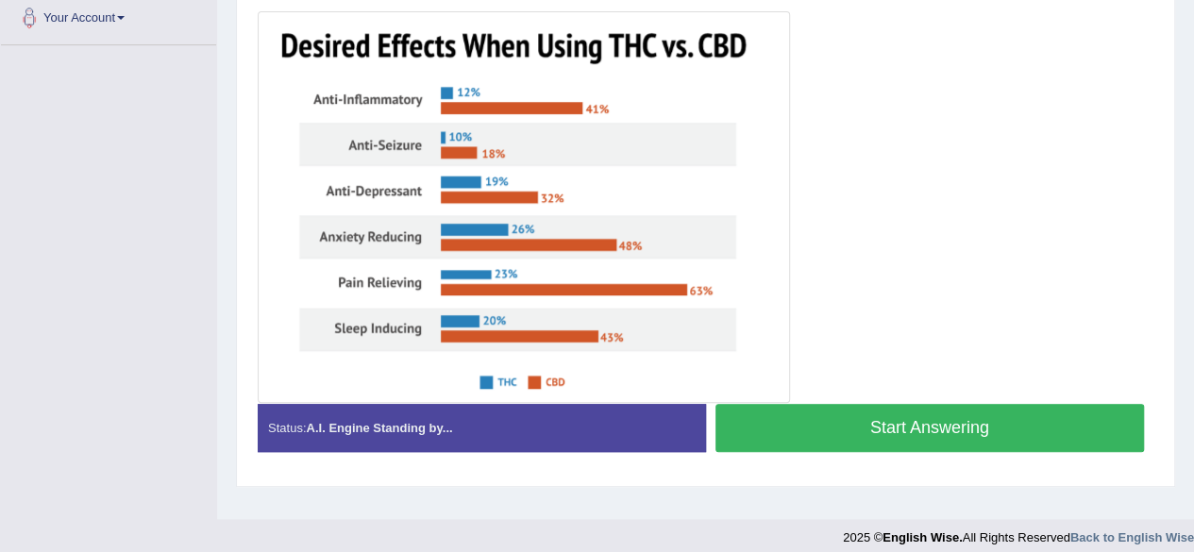
scroll to position [425, 0]
click at [893, 424] on button "Start Answering" at bounding box center [929, 428] width 429 height 48
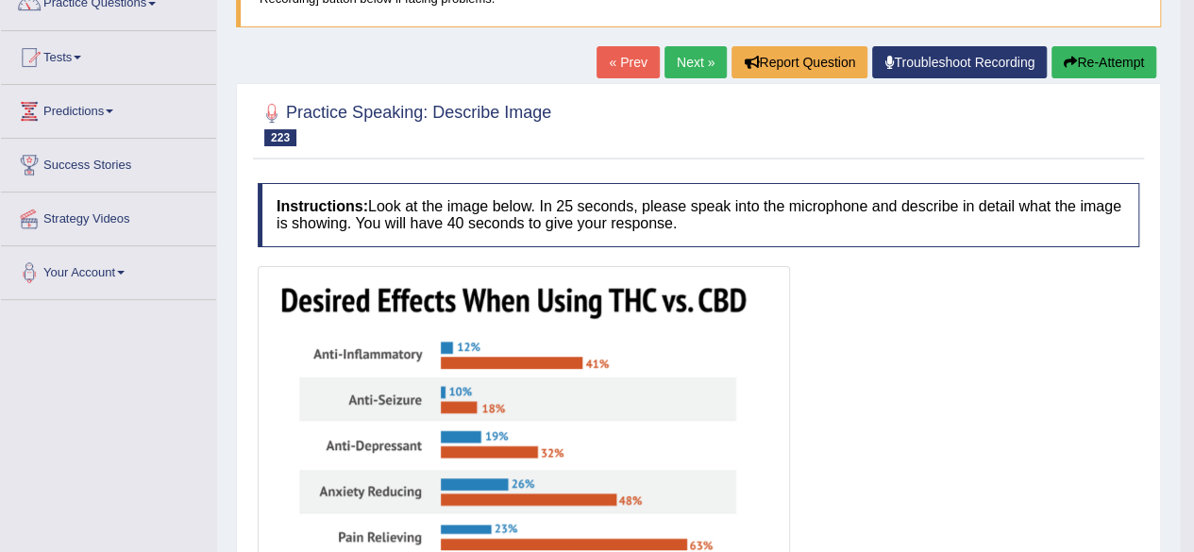
scroll to position [142, 0]
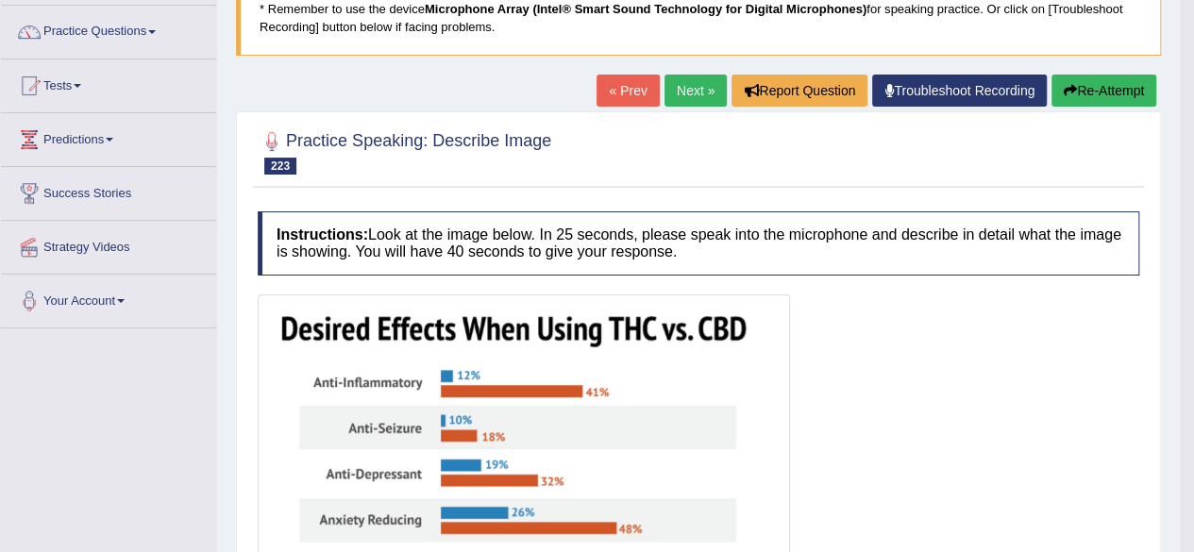
click at [1074, 92] on button "Re-Attempt" at bounding box center [1103, 91] width 105 height 32
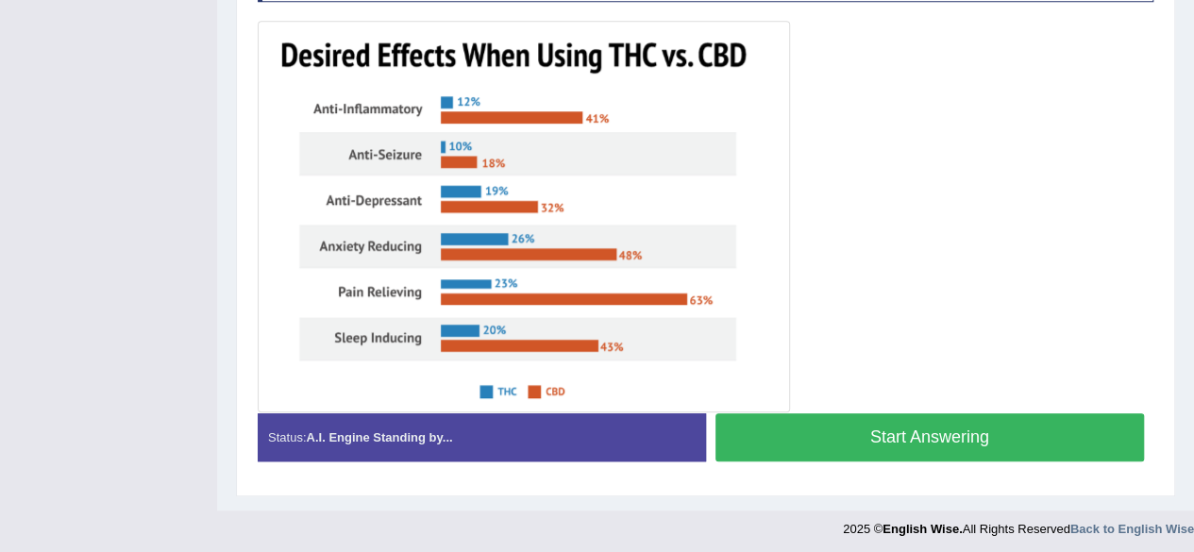
click at [887, 433] on button "Start Answering" at bounding box center [929, 437] width 429 height 48
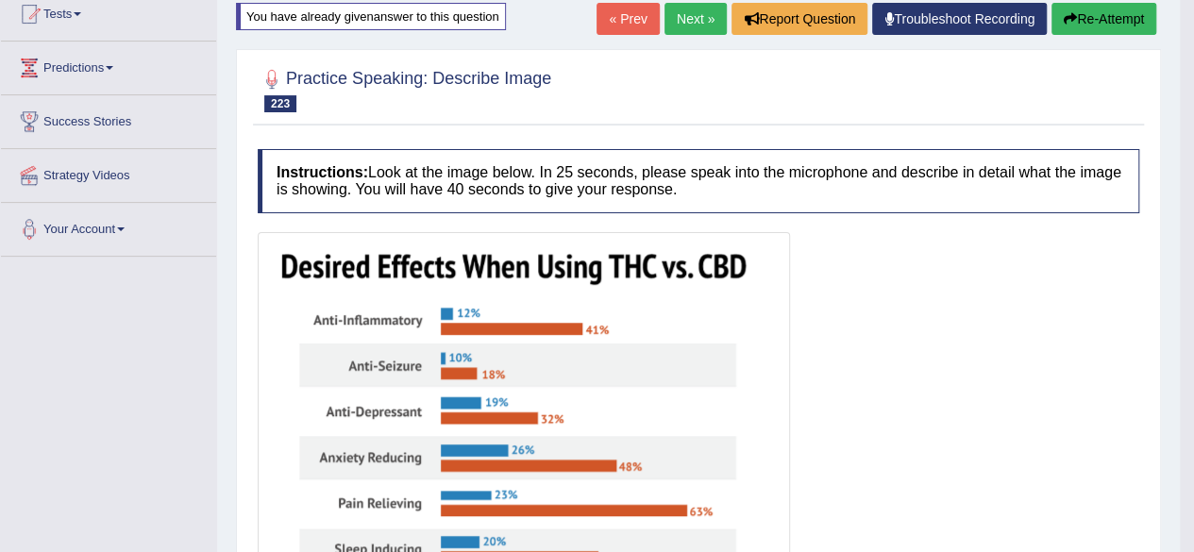
scroll to position [28, 0]
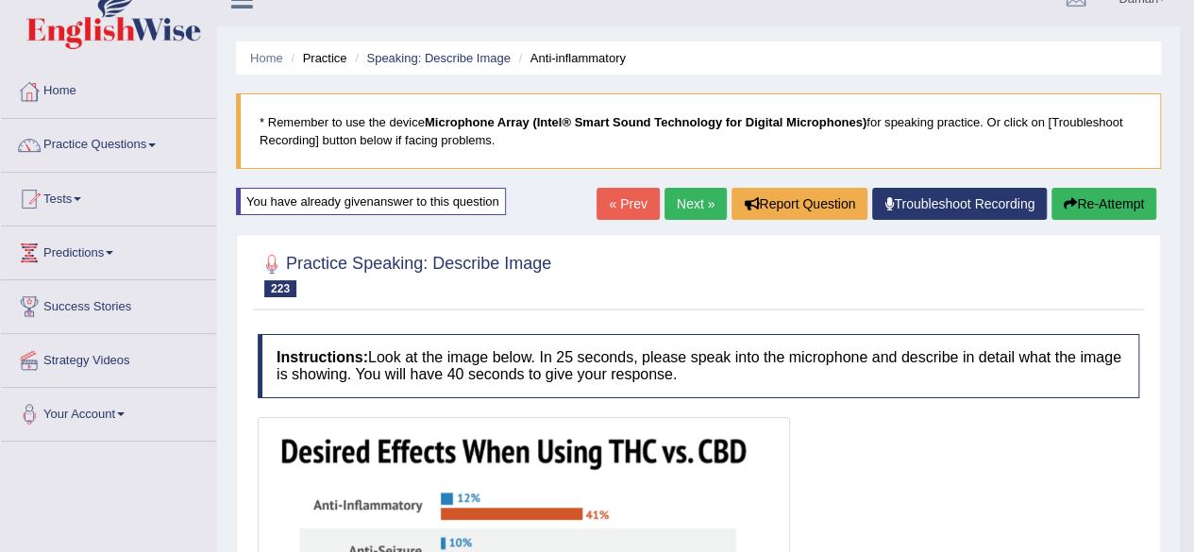
click at [687, 192] on link "Next »" at bounding box center [695, 204] width 62 height 32
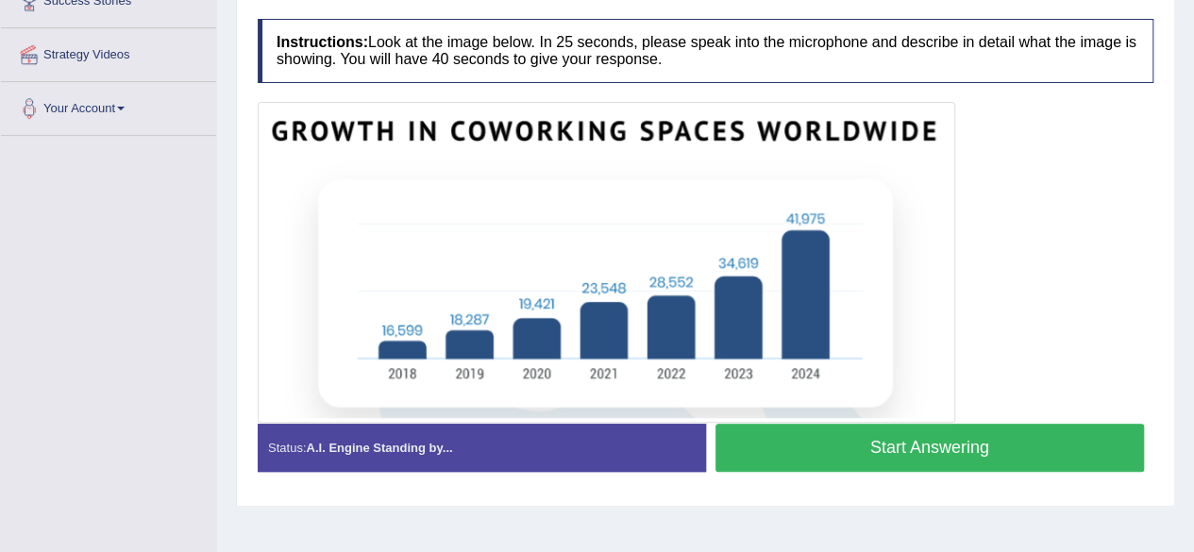
click at [1001, 445] on button "Start Answering" at bounding box center [929, 448] width 429 height 48
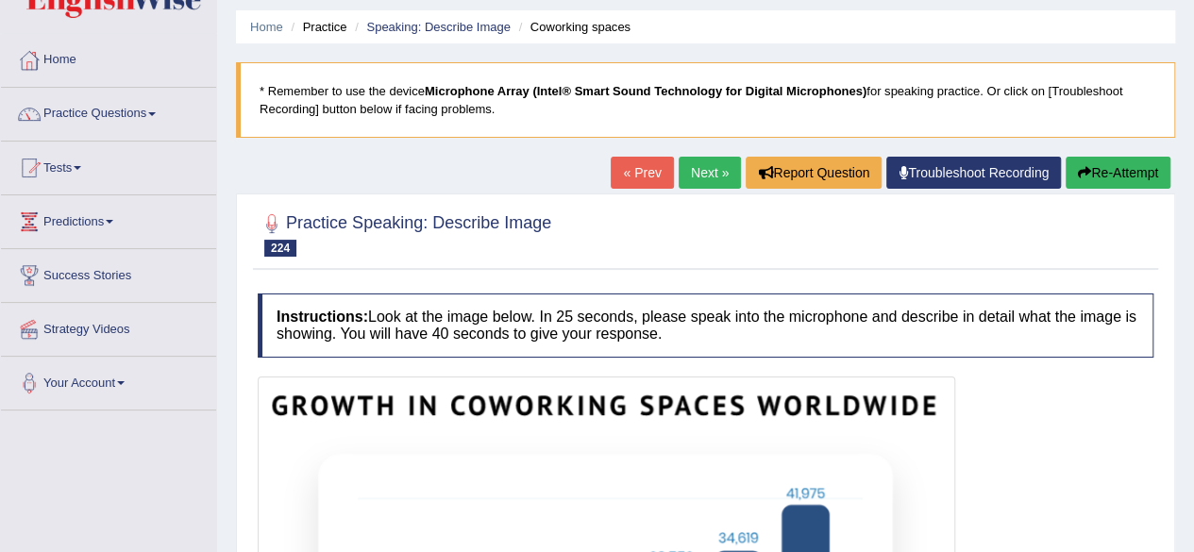
scroll to position [59, 0]
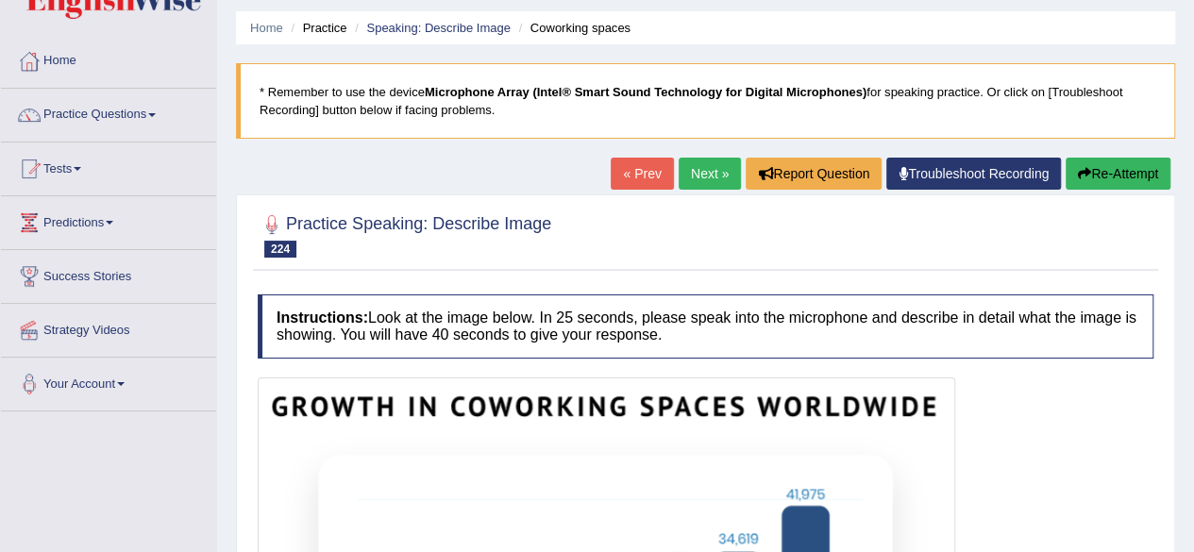
click at [638, 171] on link "« Prev" at bounding box center [642, 174] width 62 height 32
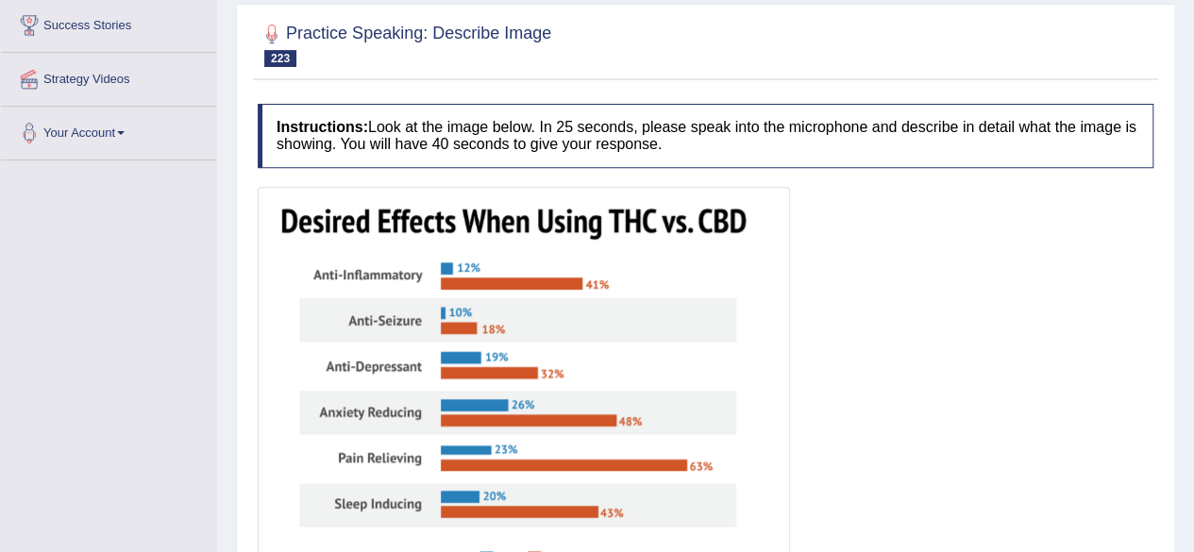
scroll to position [160, 0]
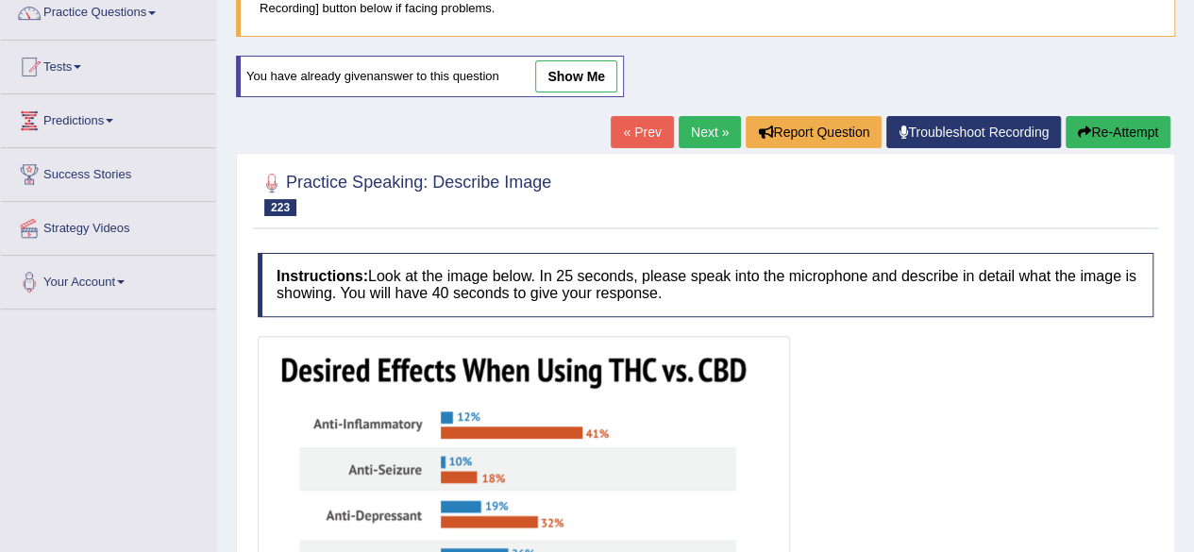
click at [698, 132] on link "Next »" at bounding box center [710, 132] width 62 height 32
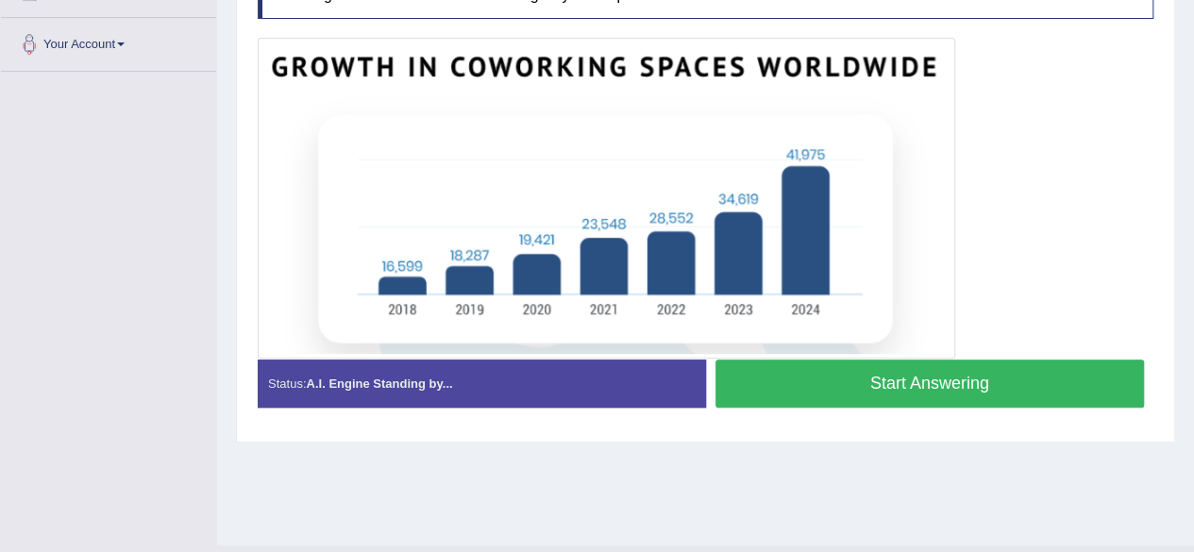
click at [901, 382] on button "Start Answering" at bounding box center [929, 384] width 429 height 48
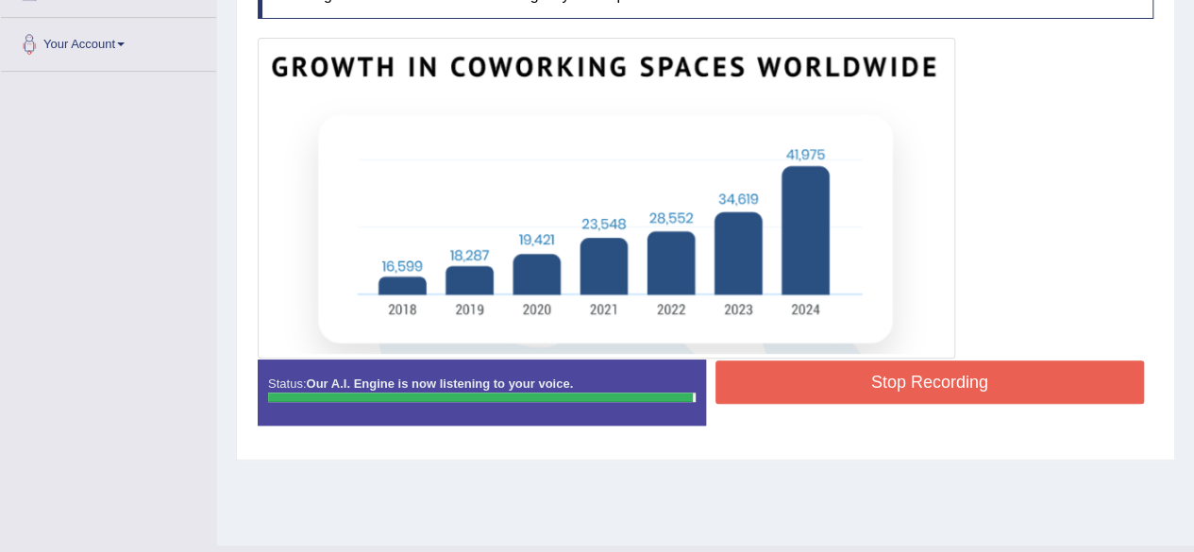
click at [901, 382] on button "Stop Recording" at bounding box center [929, 382] width 429 height 43
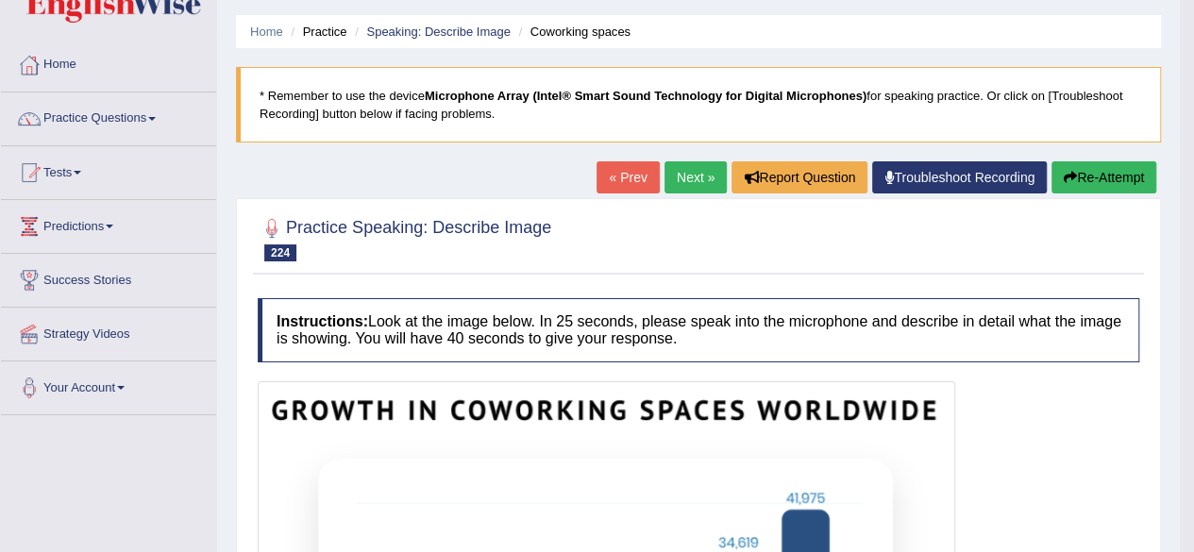
scroll to position [47, 0]
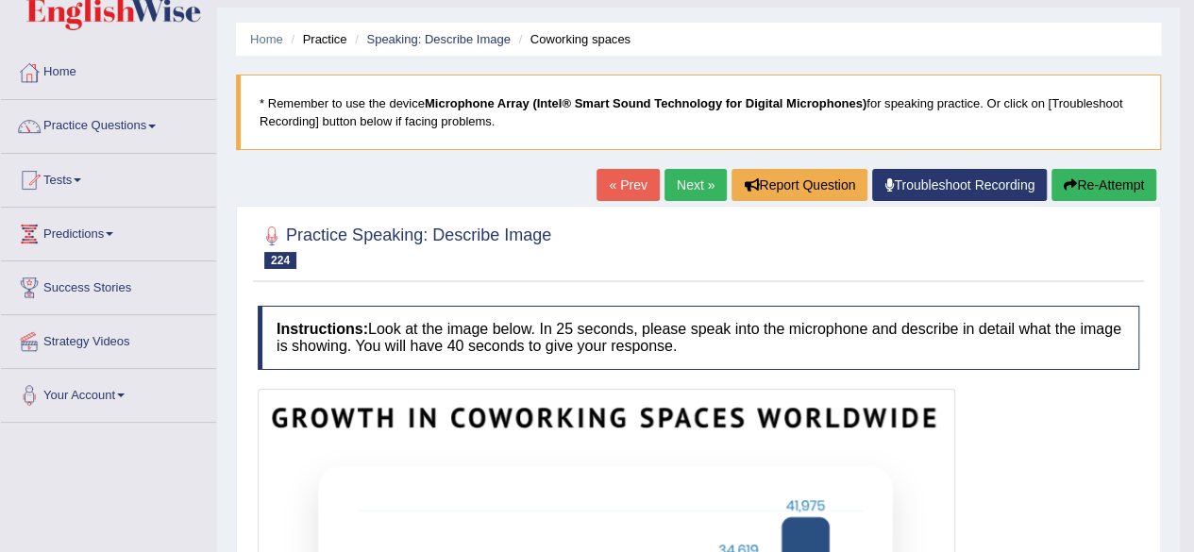
click at [678, 186] on link "Next »" at bounding box center [695, 185] width 62 height 32
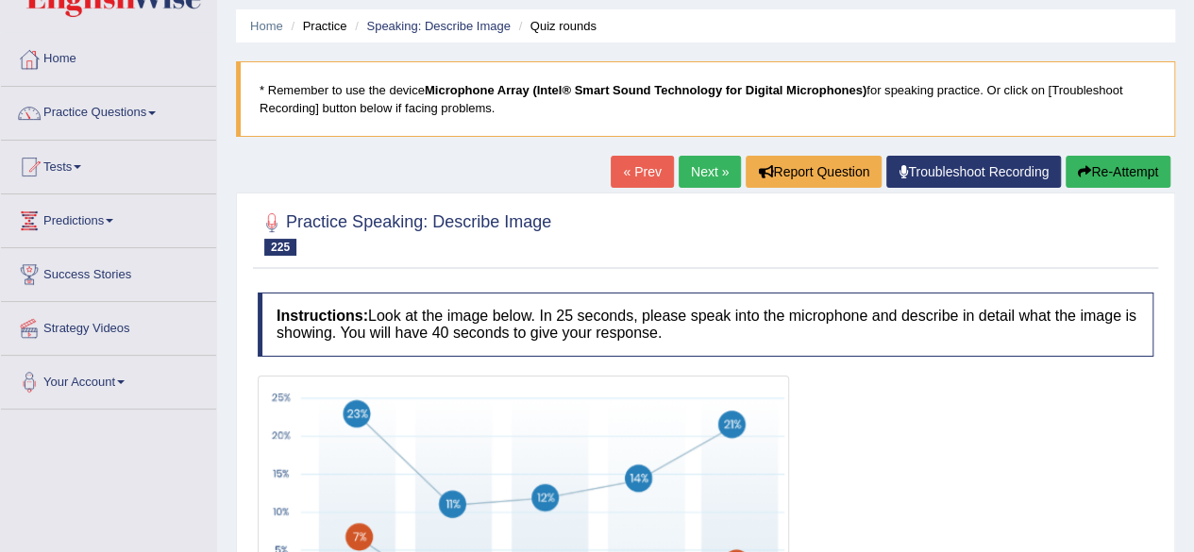
scroll to position [59, 0]
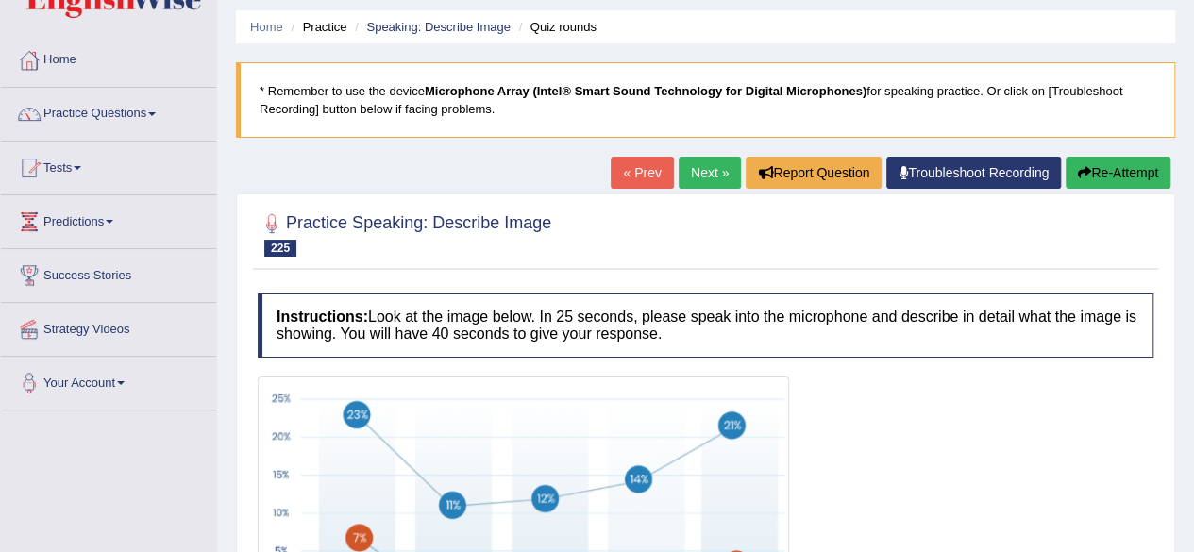
click at [632, 172] on link "« Prev" at bounding box center [642, 173] width 62 height 32
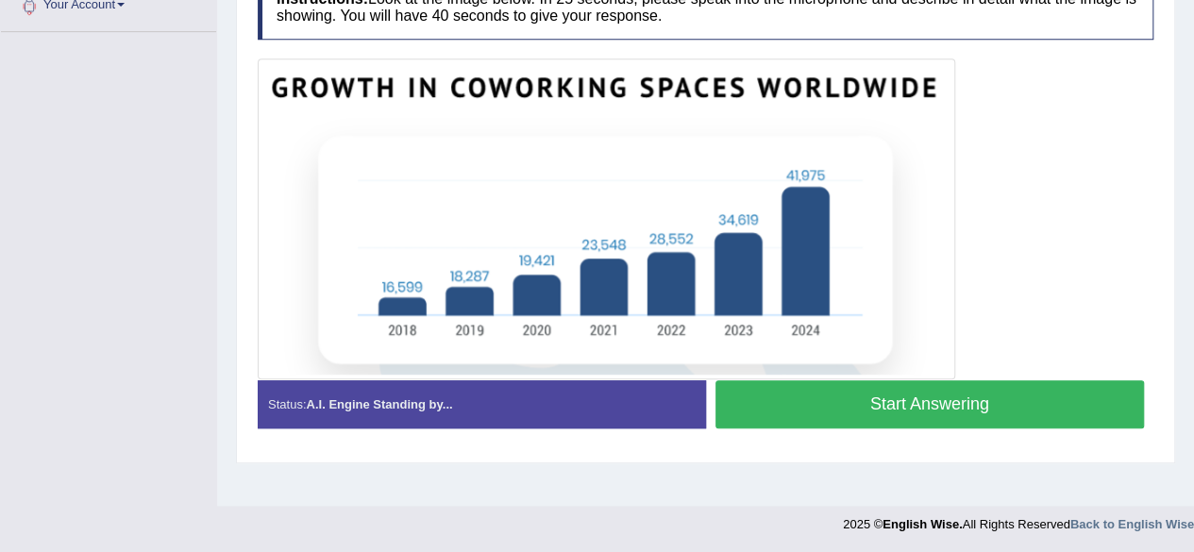
click at [876, 400] on button "Start Answering" at bounding box center [929, 404] width 429 height 48
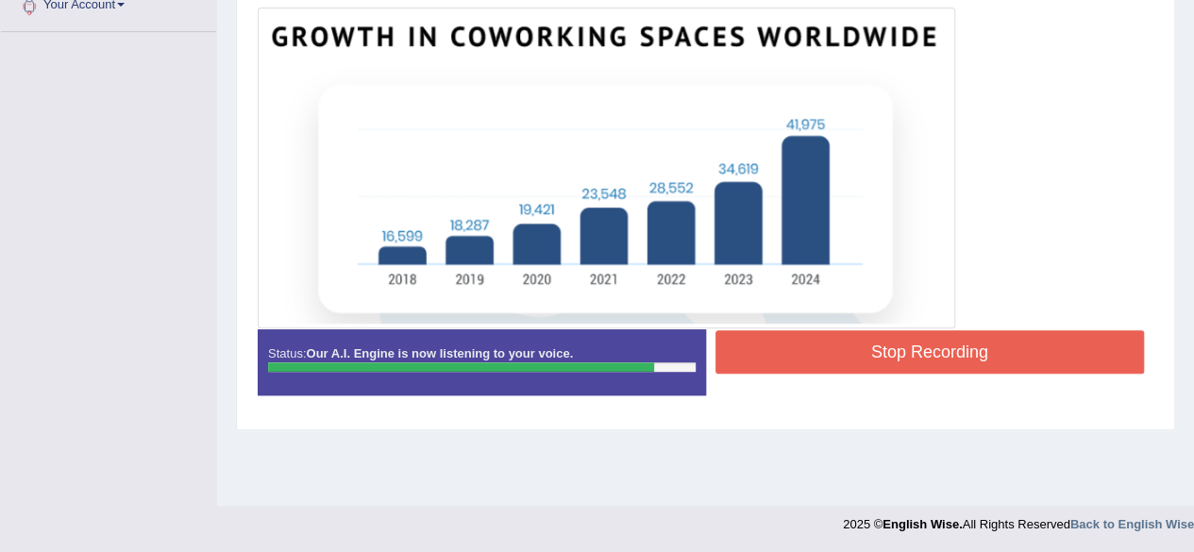
click at [972, 341] on button "Stop Recording" at bounding box center [929, 351] width 429 height 43
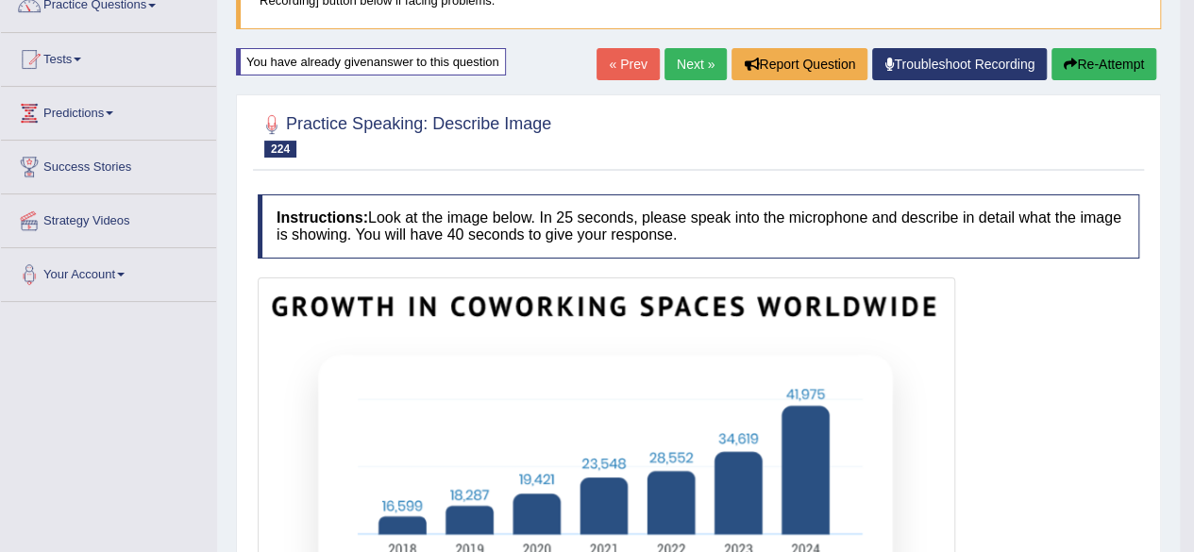
scroll to position [159, 0]
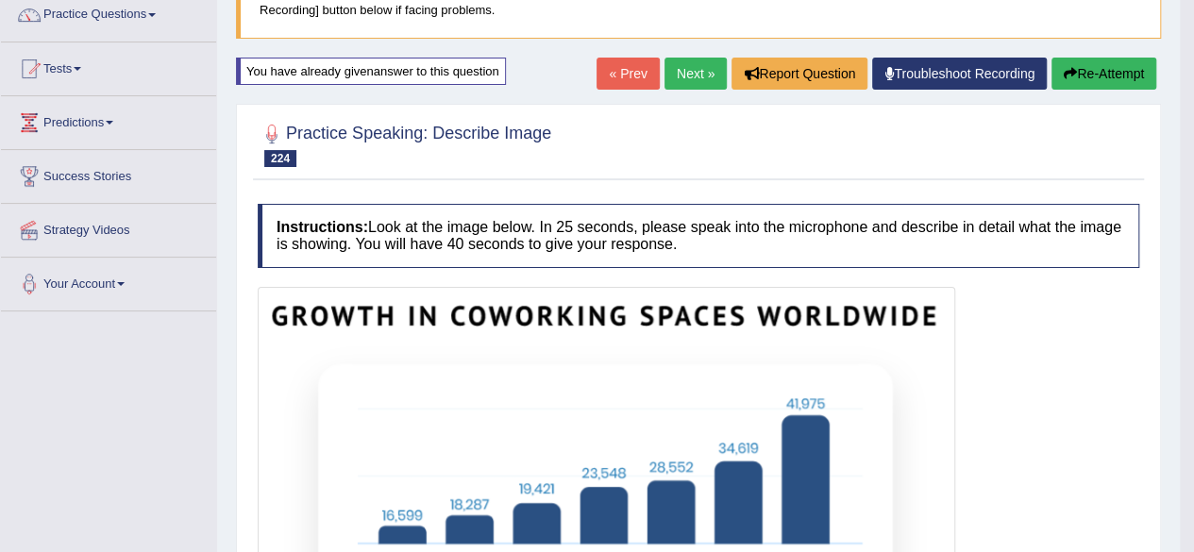
click at [683, 67] on link "Next »" at bounding box center [695, 74] width 62 height 32
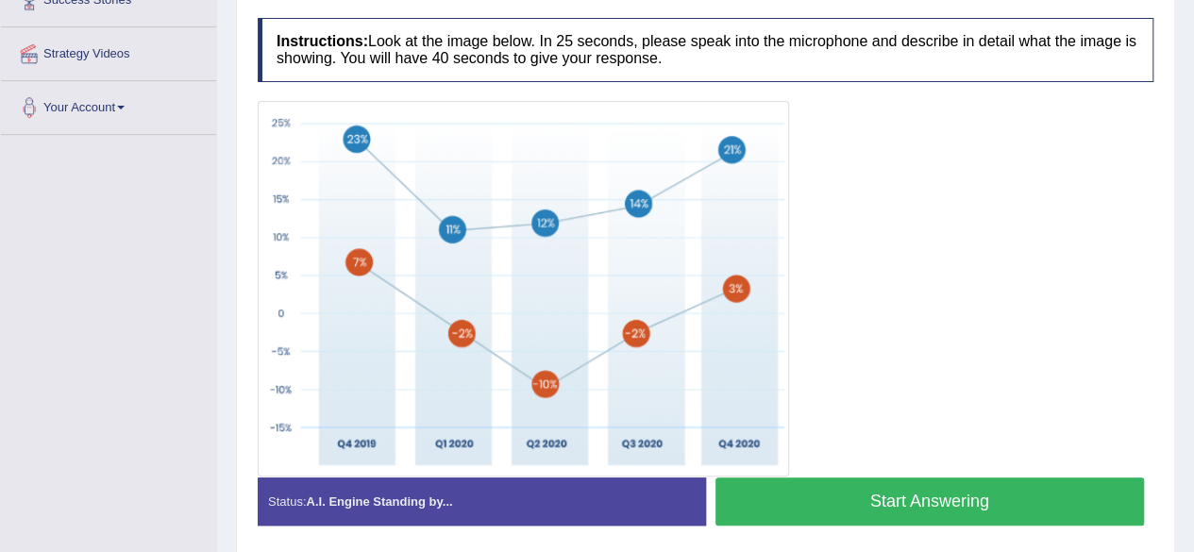
scroll to position [336, 0]
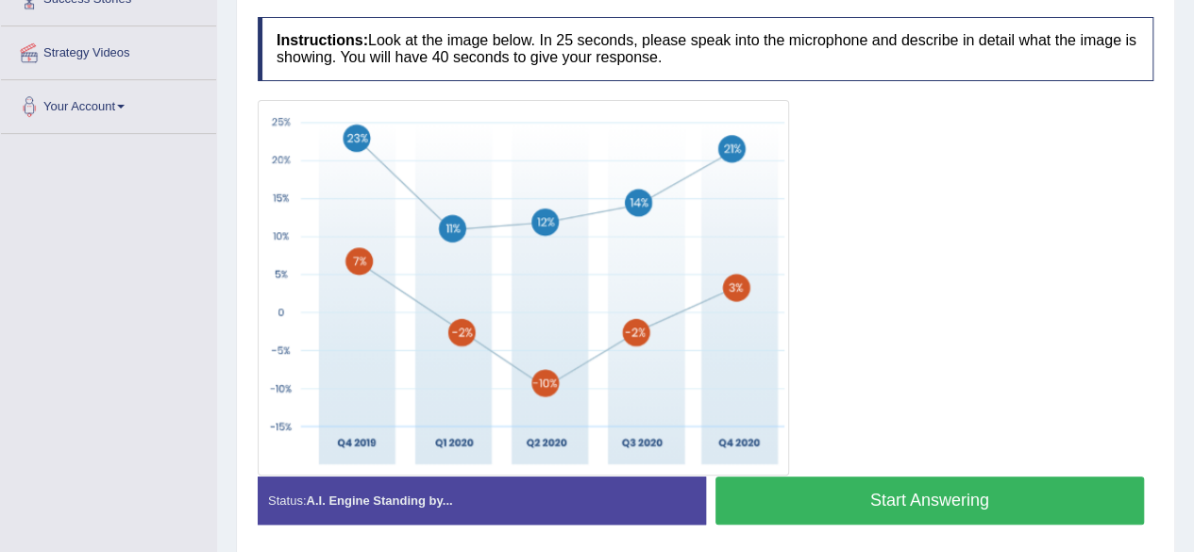
click at [934, 496] on button "Start Answering" at bounding box center [929, 501] width 429 height 48
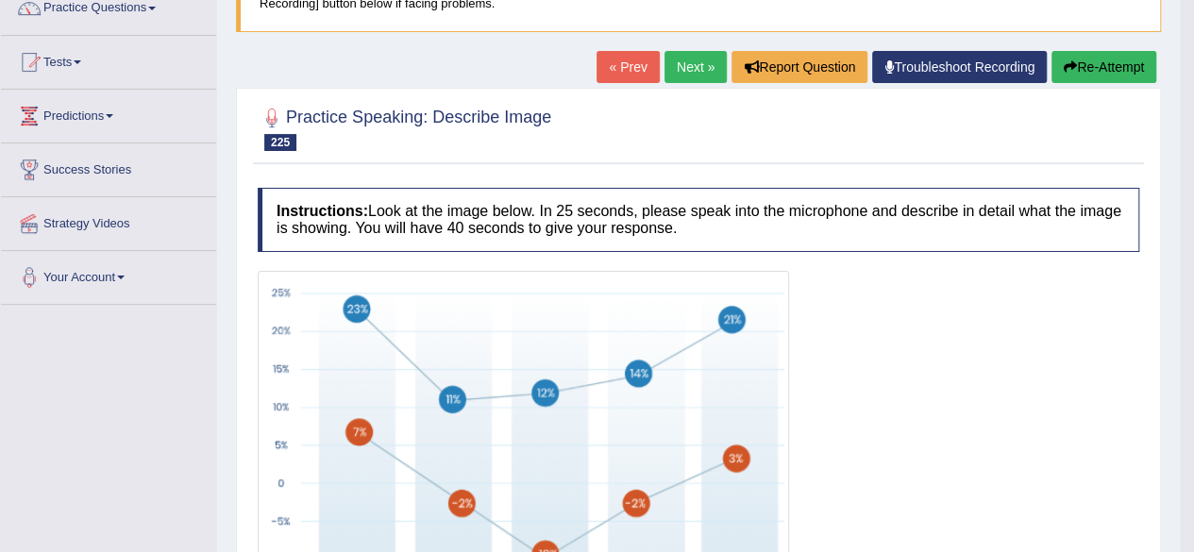
scroll to position [136, 0]
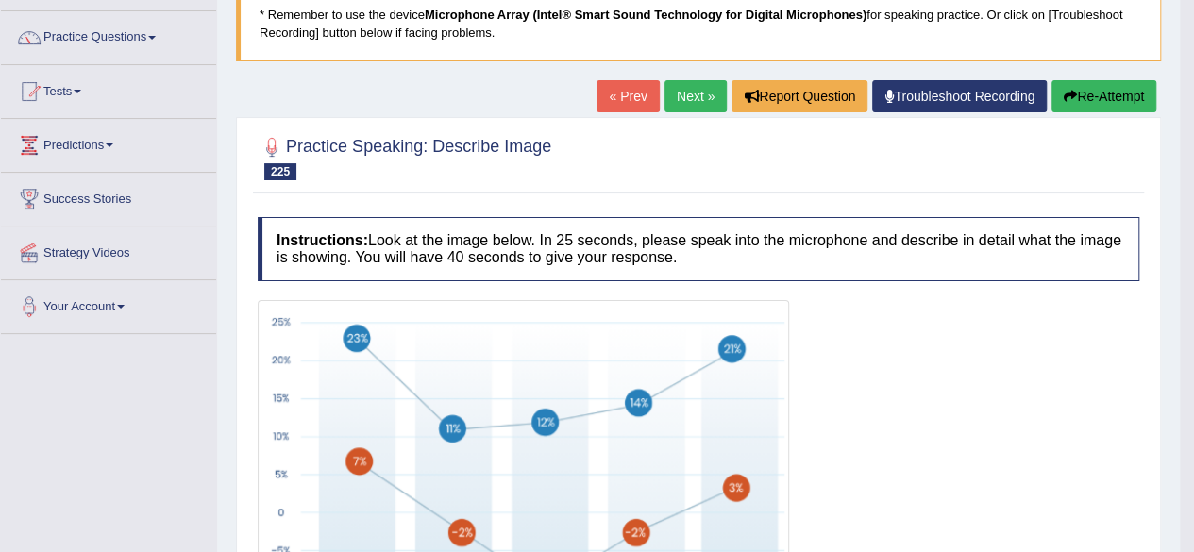
click at [694, 101] on link "Next »" at bounding box center [695, 96] width 62 height 32
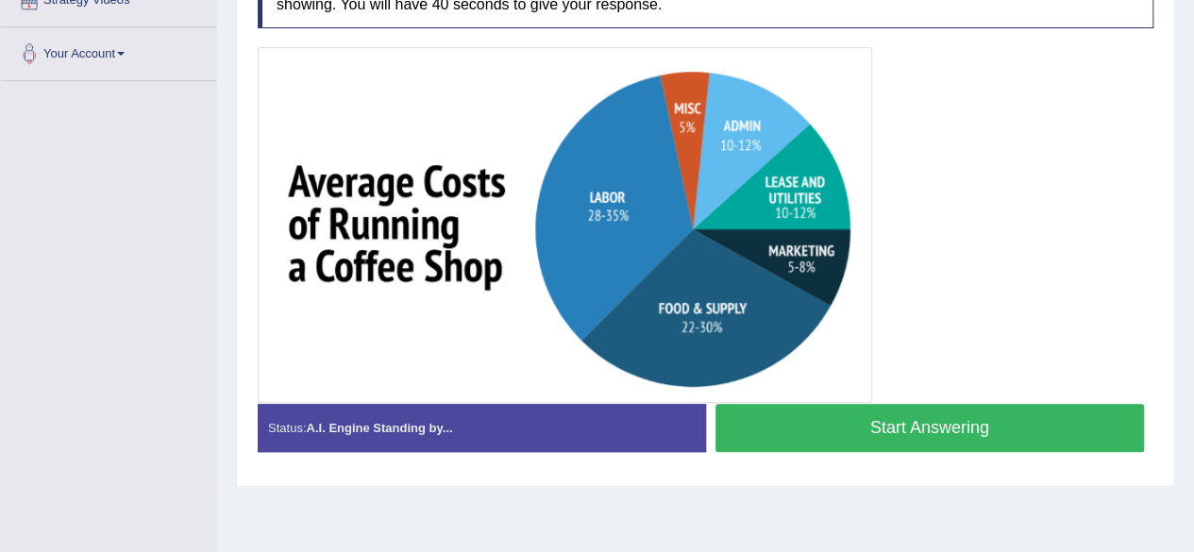
click at [933, 431] on button "Start Answering" at bounding box center [929, 428] width 429 height 48
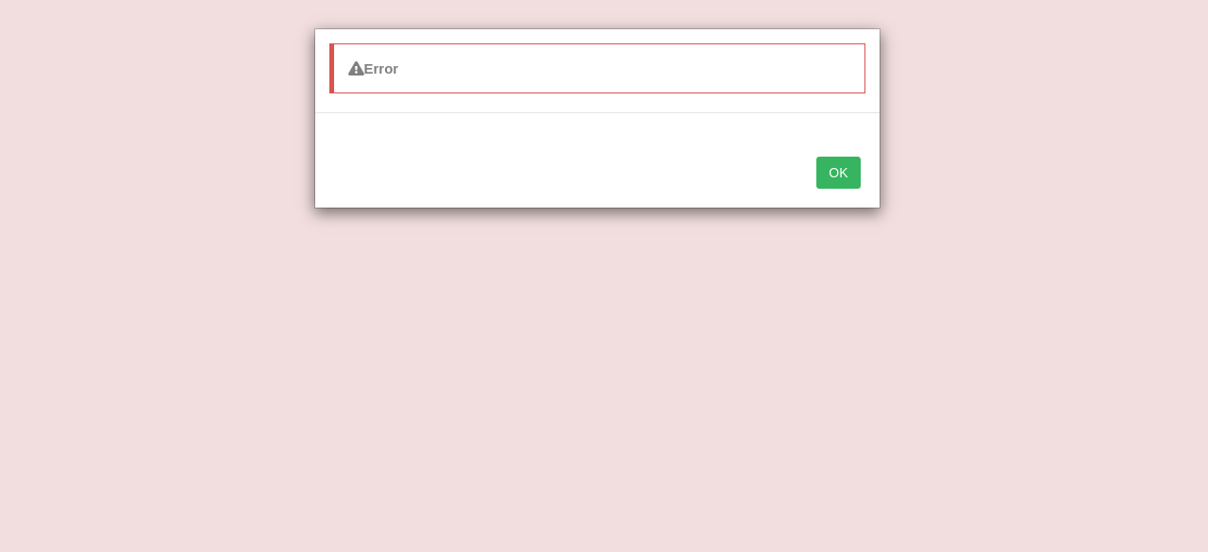
click at [853, 176] on button "OK" at bounding box center [837, 173] width 43 height 32
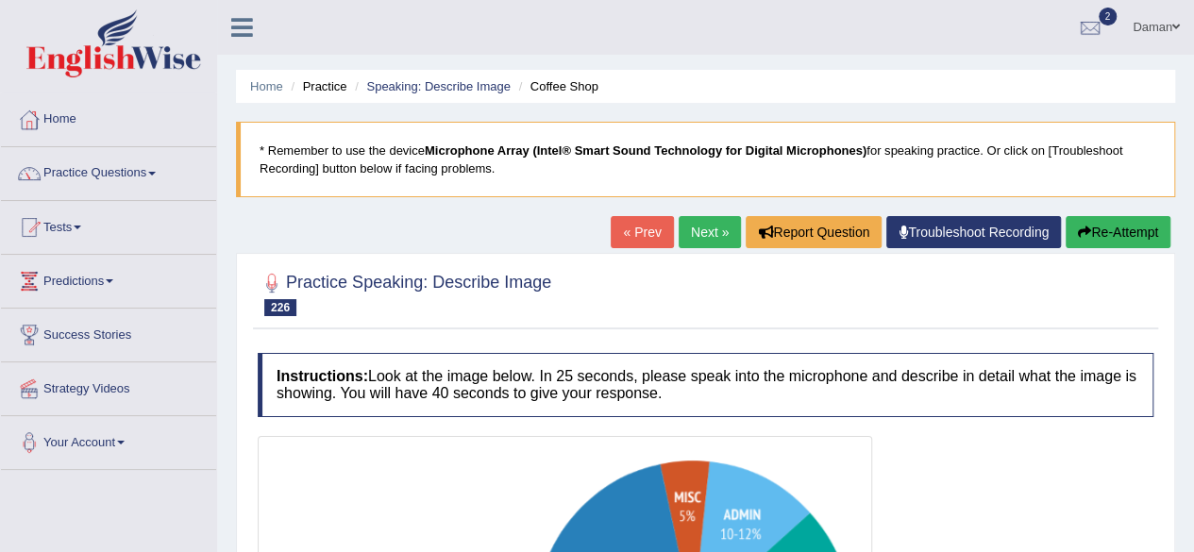
click at [634, 233] on link "« Prev" at bounding box center [642, 232] width 62 height 32
click at [628, 231] on link "« Prev" at bounding box center [642, 232] width 62 height 32
